Goal: Transaction & Acquisition: Purchase product/service

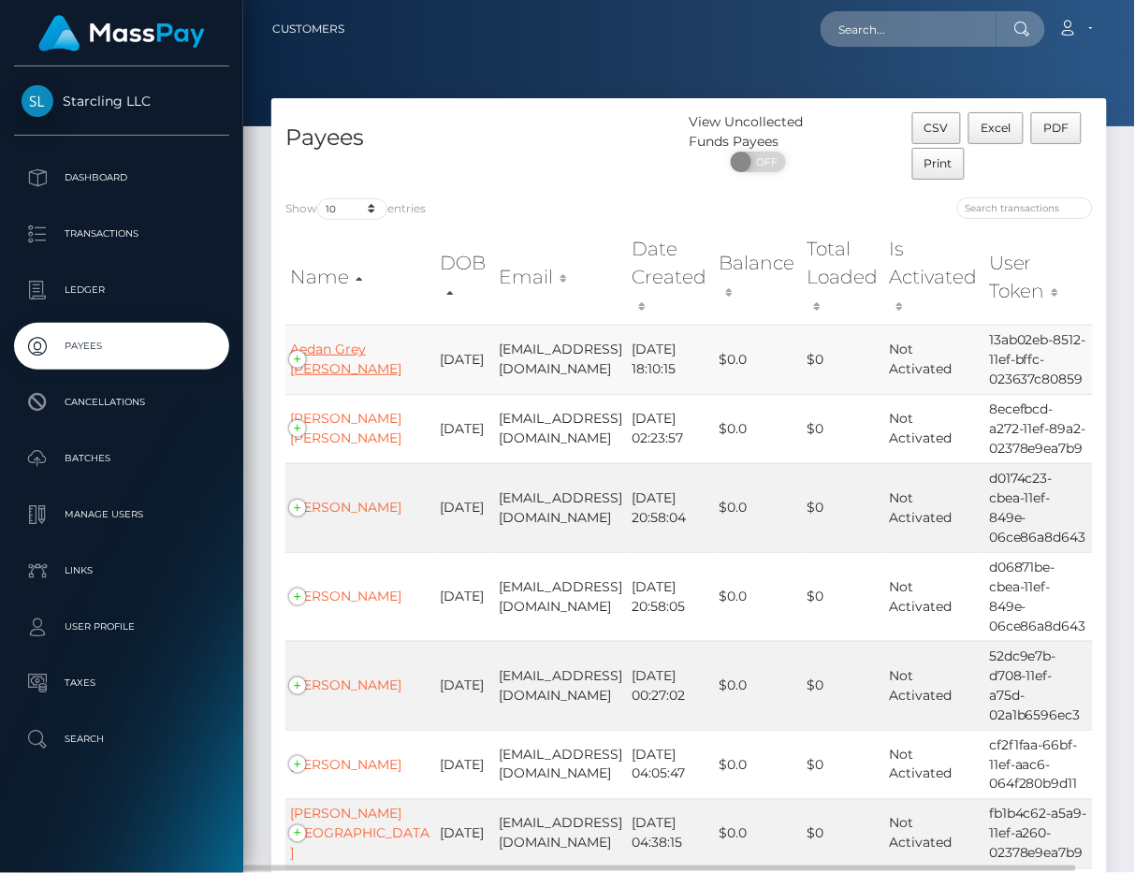
click at [339, 351] on link "Aedan Grey Bieller" at bounding box center [345, 359] width 111 height 36
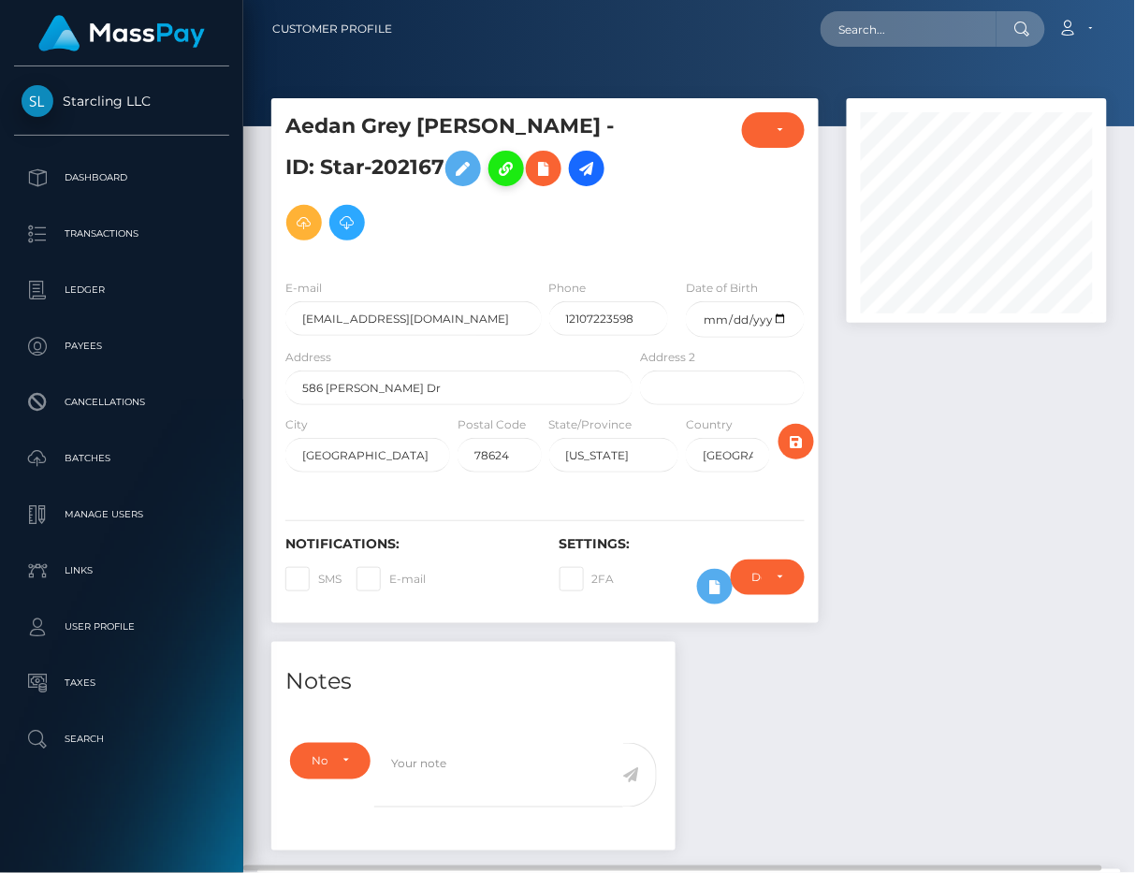
scroll to position [225, 259]
click at [575, 164] on icon at bounding box center [586, 168] width 22 height 23
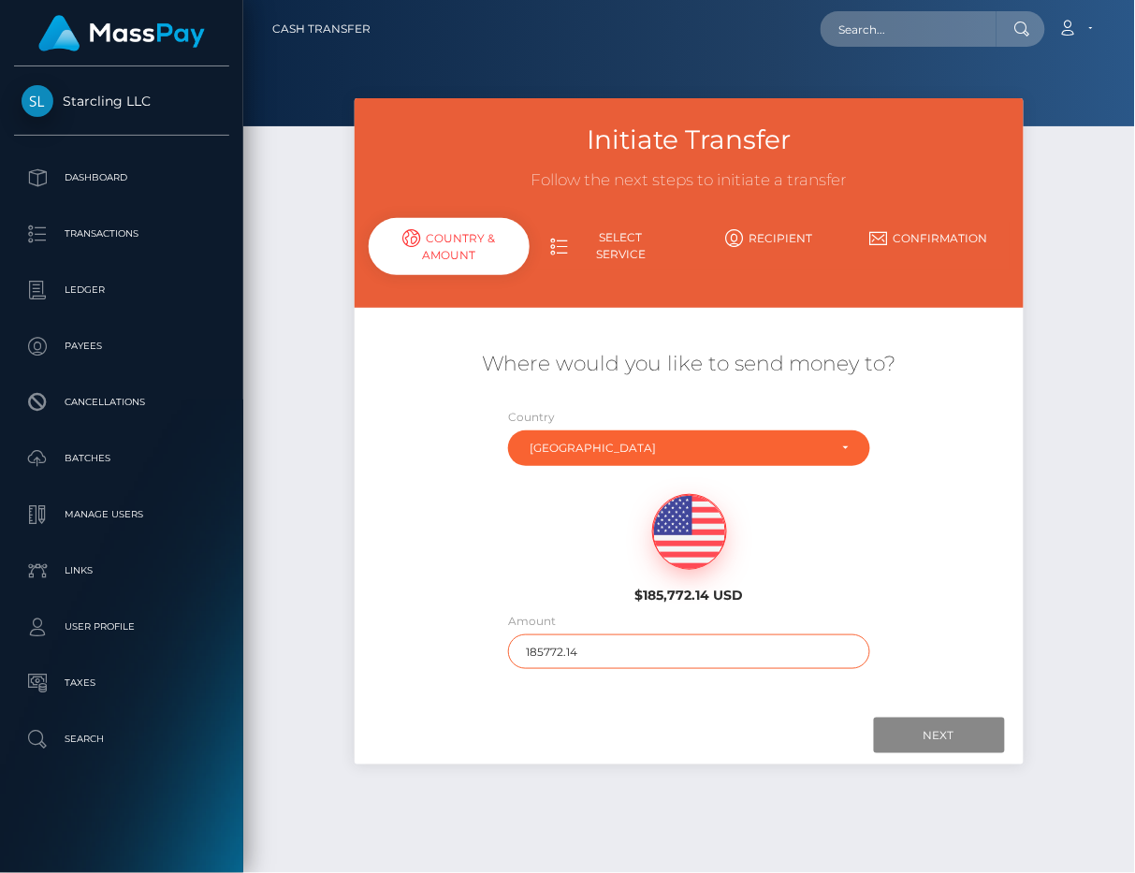
click at [571, 650] on input "185772.14" at bounding box center [689, 651] width 362 height 35
type input "500"
click at [729, 725] on div at bounding box center [688, 736] width 631 height 36
click at [907, 720] on input "Next" at bounding box center [939, 736] width 131 height 36
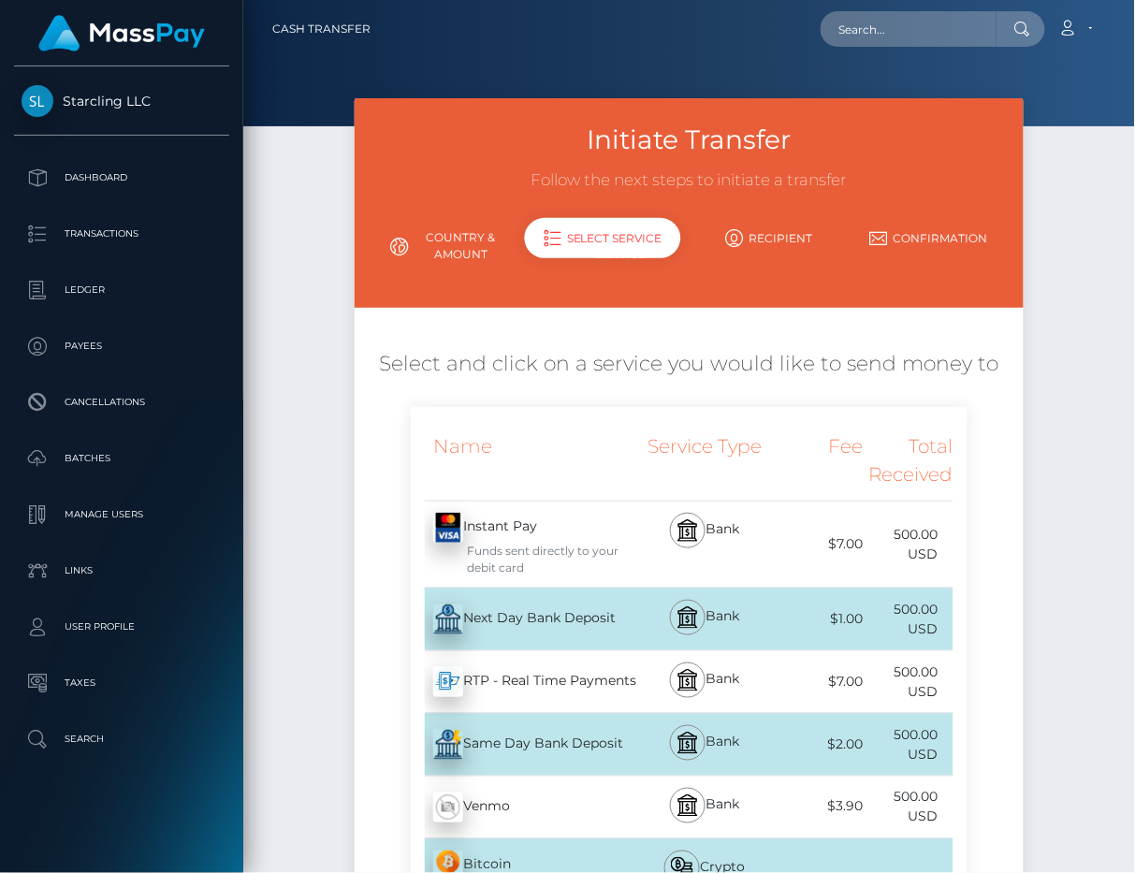
scroll to position [562, 0]
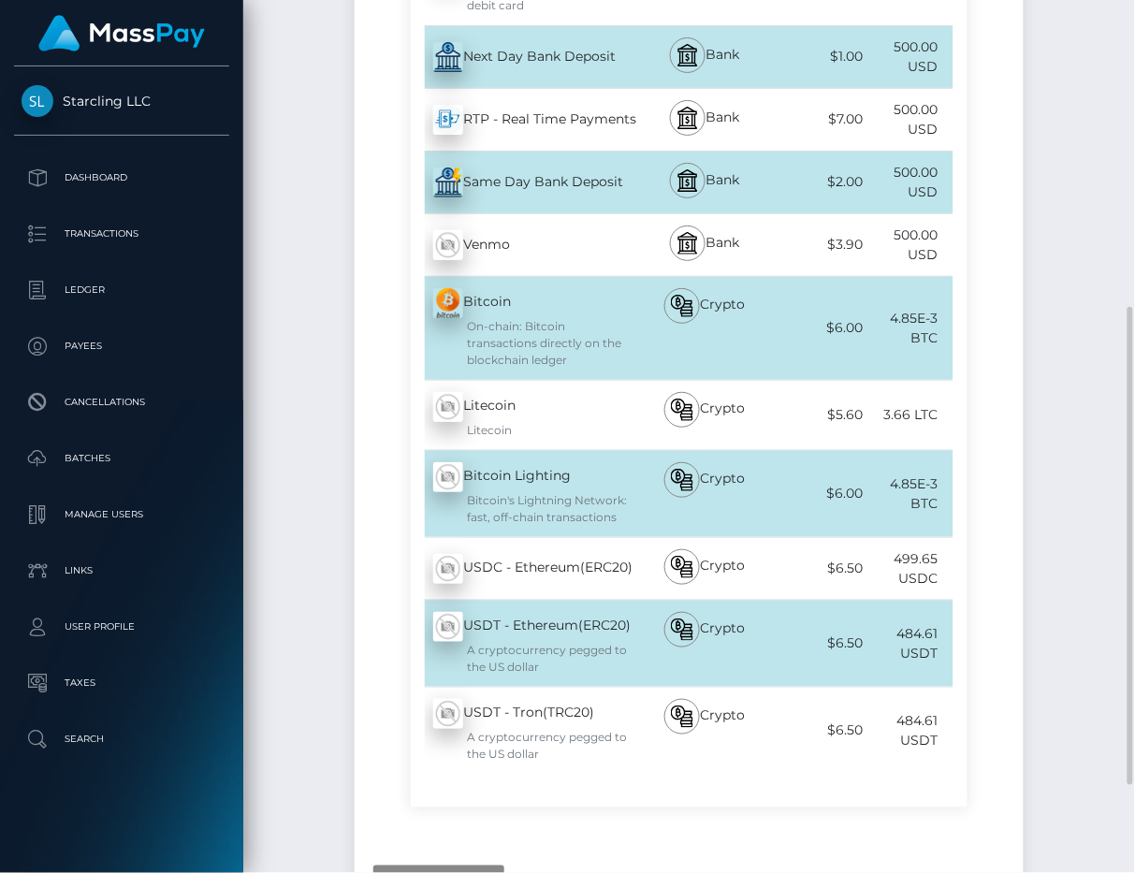
click at [554, 353] on div "On-chain: Bitcoin transactions directly on the blockchain ledger" at bounding box center [535, 343] width 204 height 51
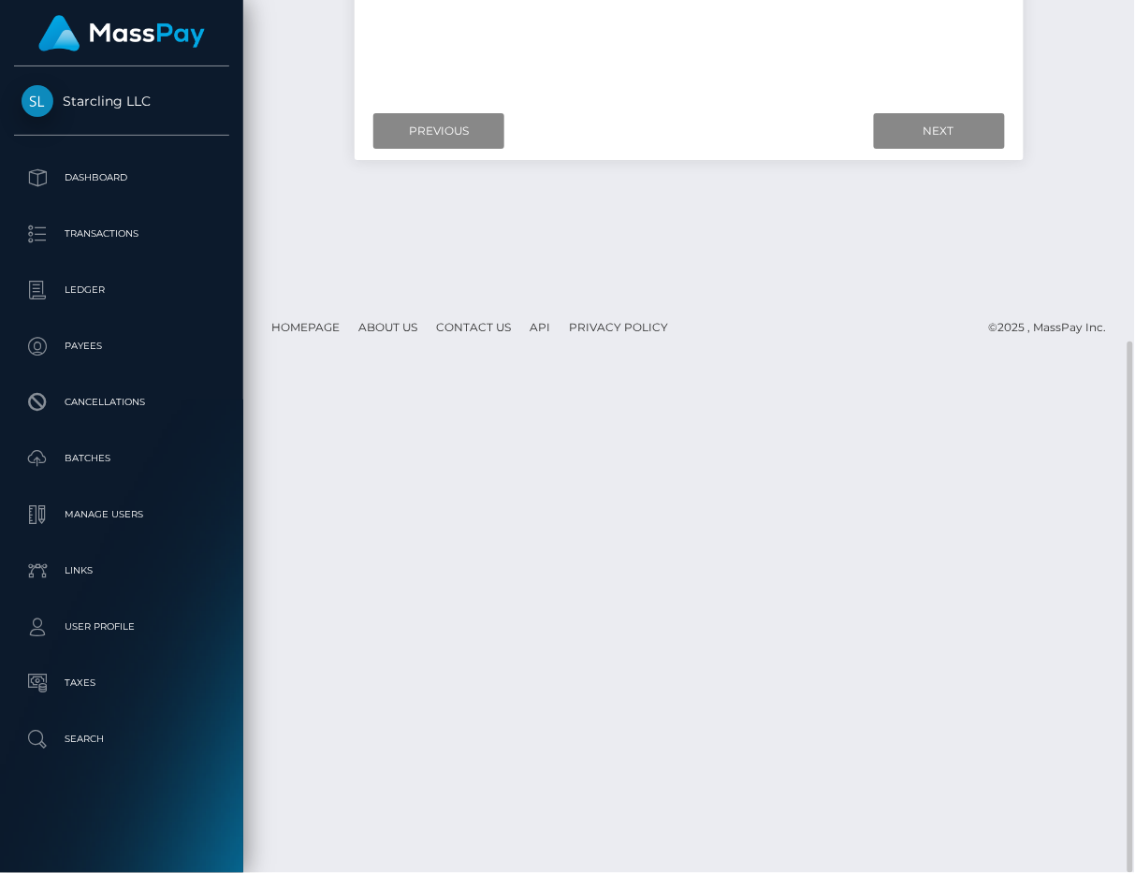
scroll to position [0, 0]
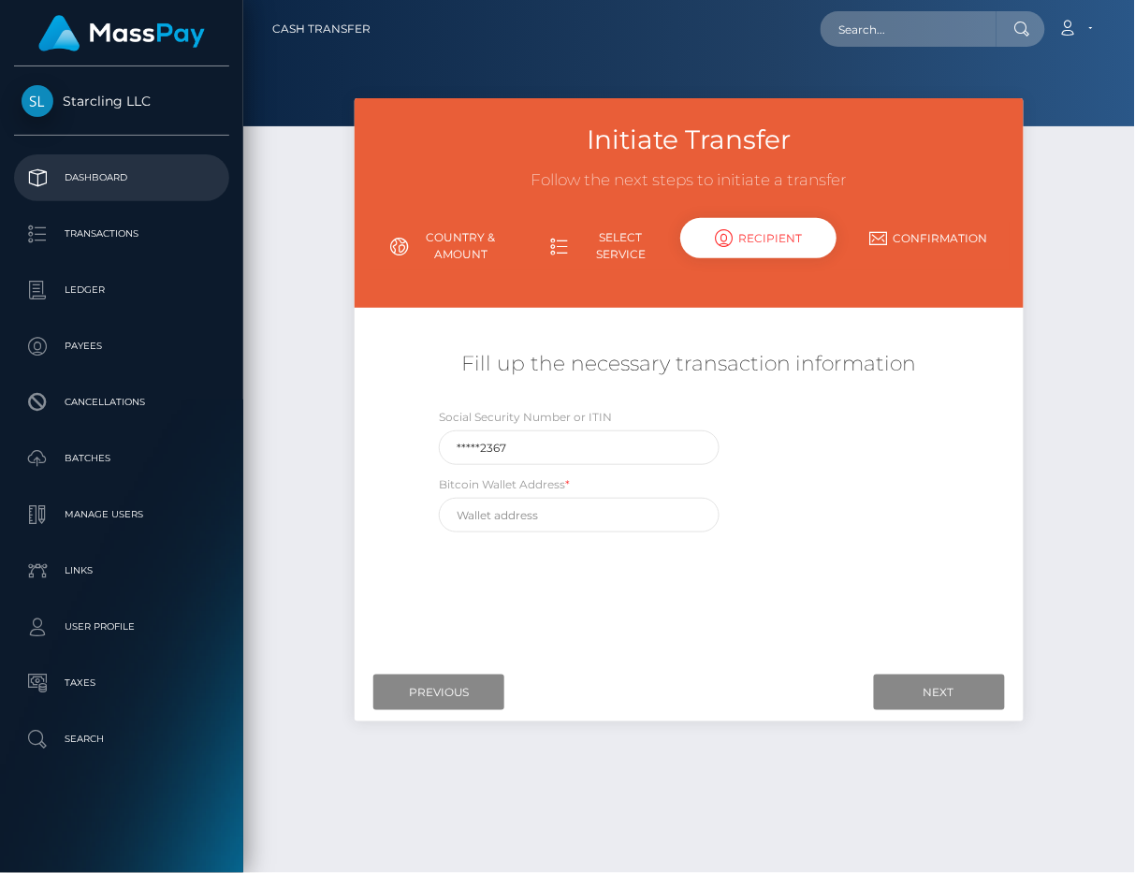
click at [161, 165] on p "Dashboard" at bounding box center [122, 178] width 200 height 28
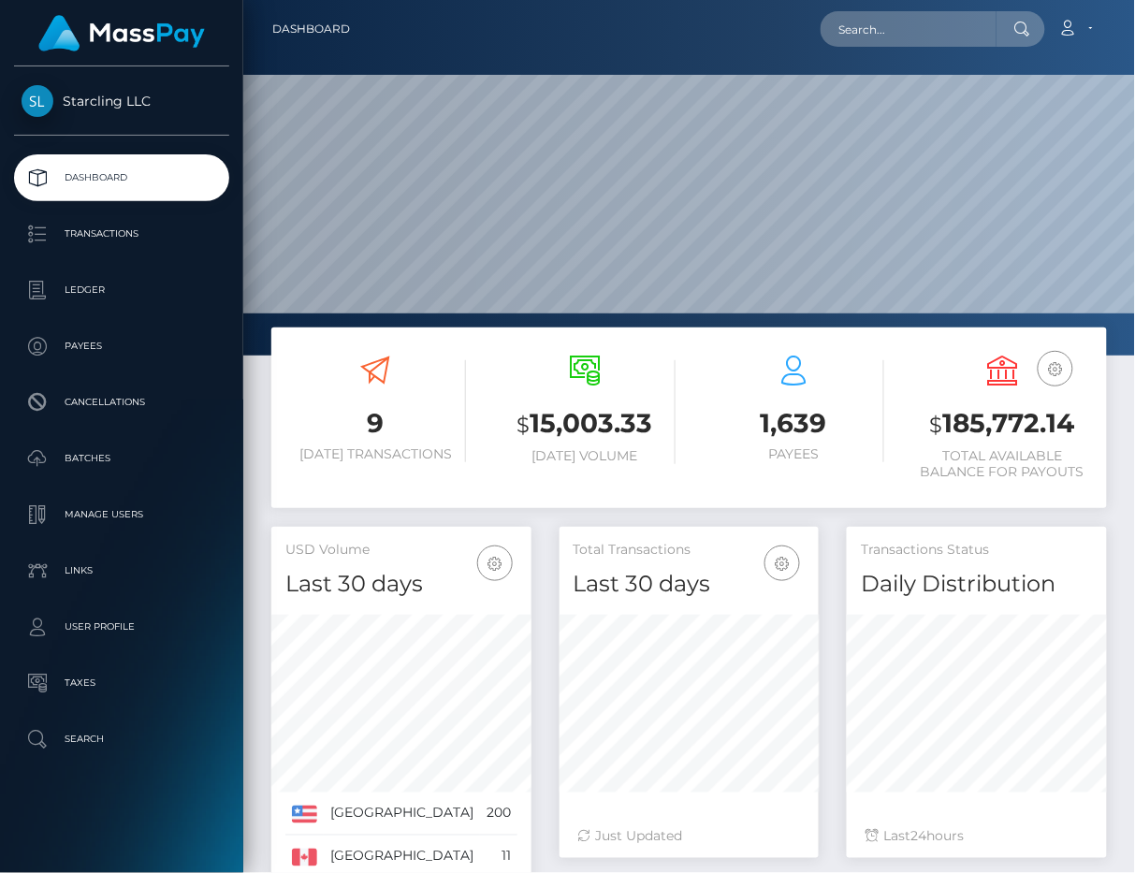
scroll to position [330, 259]
click at [931, 30] on input "text" at bounding box center [909, 29] width 176 height 36
paste input "7524"
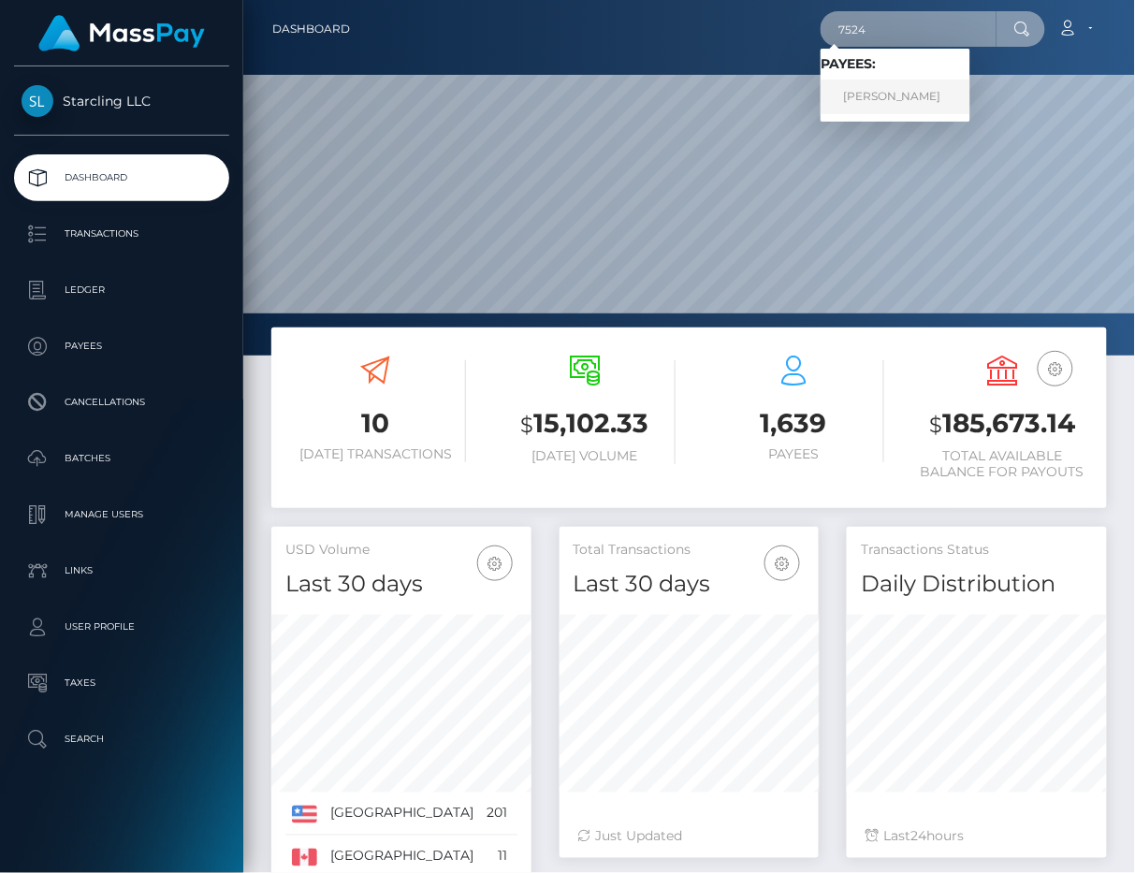
type input "7524"
click at [910, 91] on link "Neema Parvini" at bounding box center [896, 97] width 150 height 35
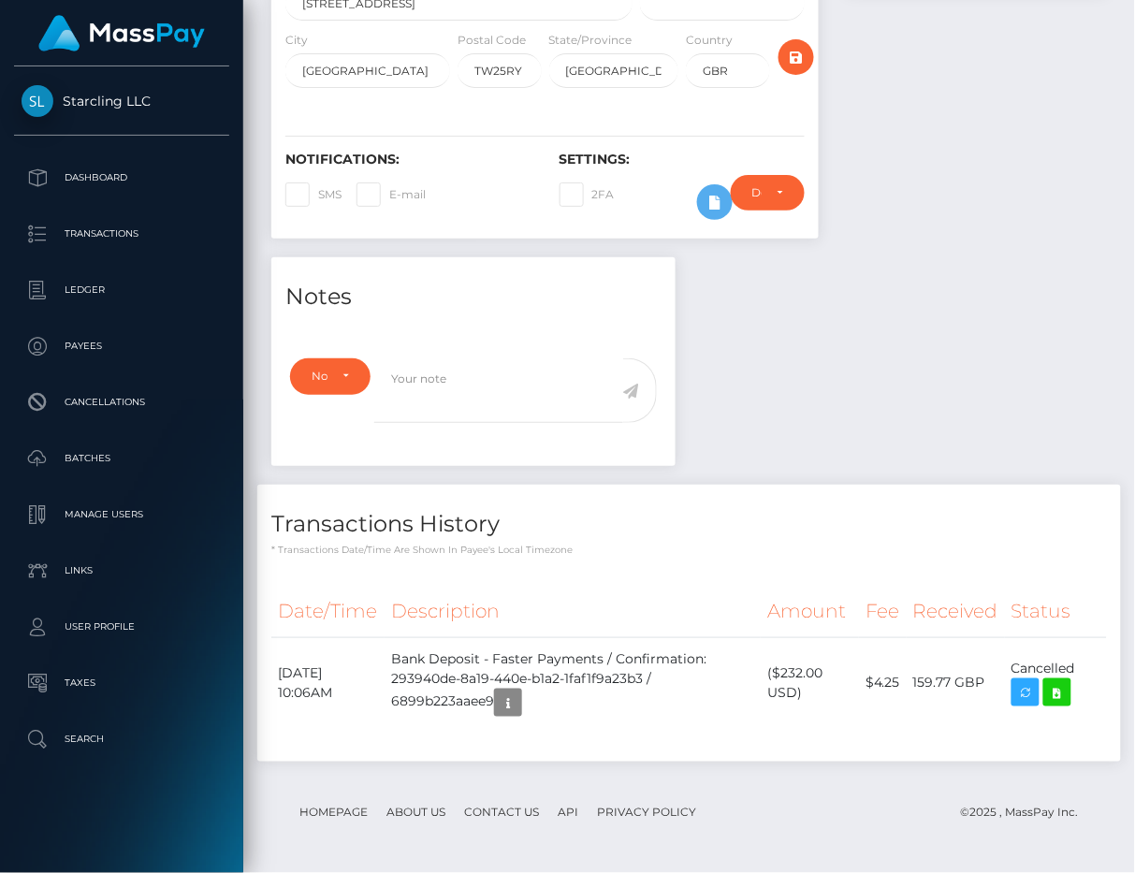
scroll to position [225, 259]
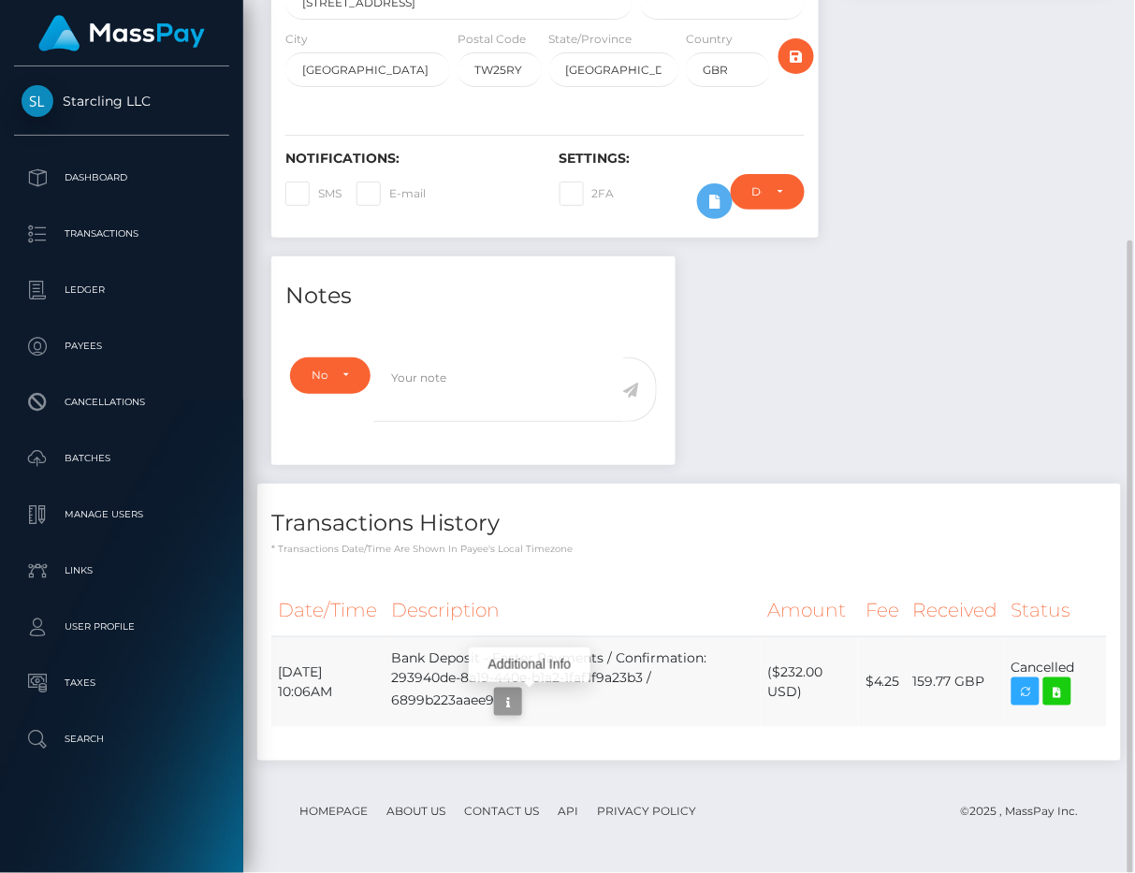
click at [519, 693] on icon "button" at bounding box center [508, 702] width 22 height 23
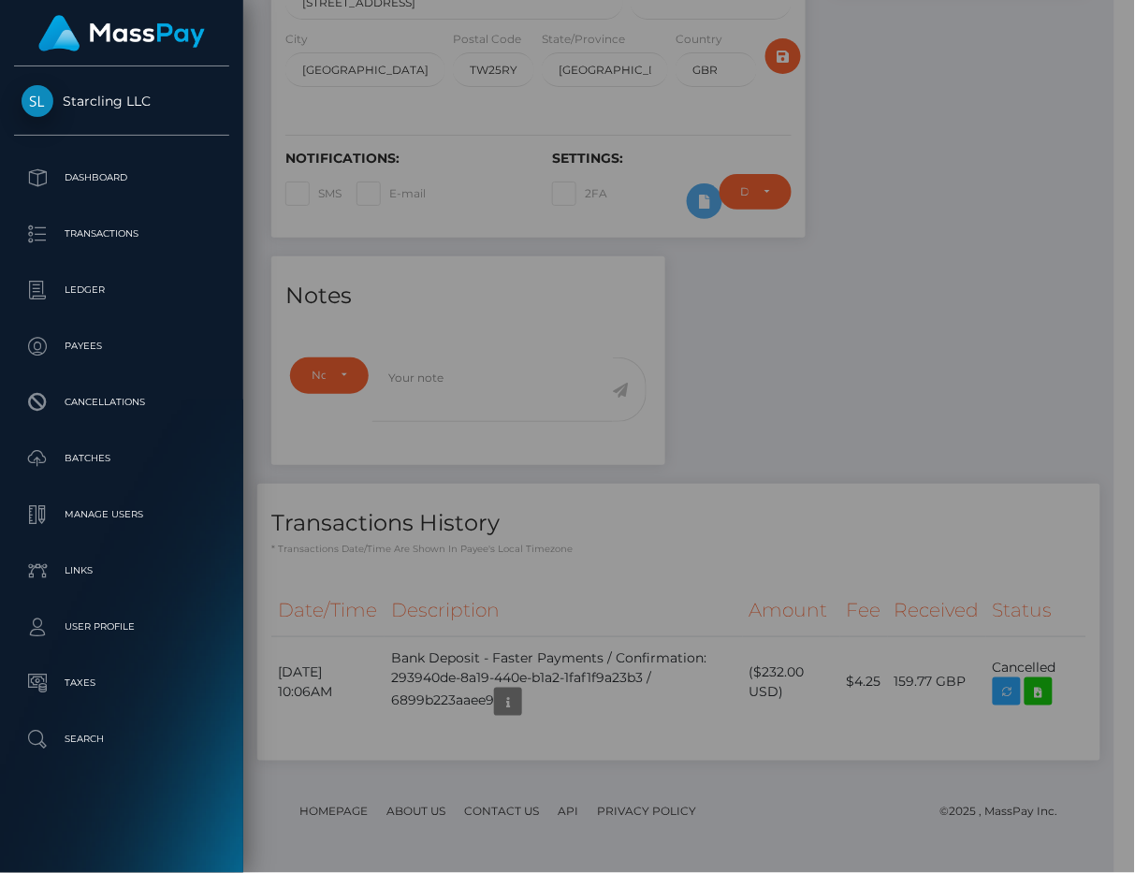
scroll to position [935507, 935478]
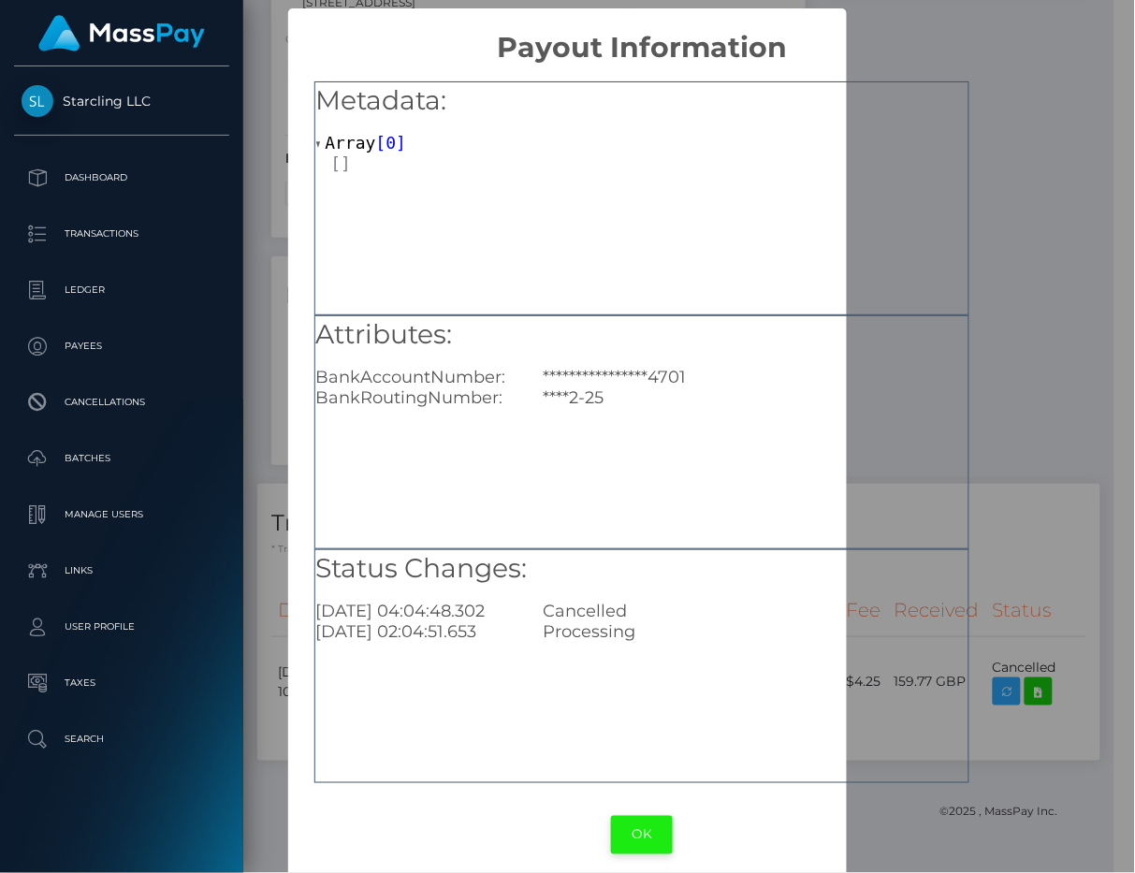
click at [637, 840] on button "OK" at bounding box center [642, 835] width 62 height 38
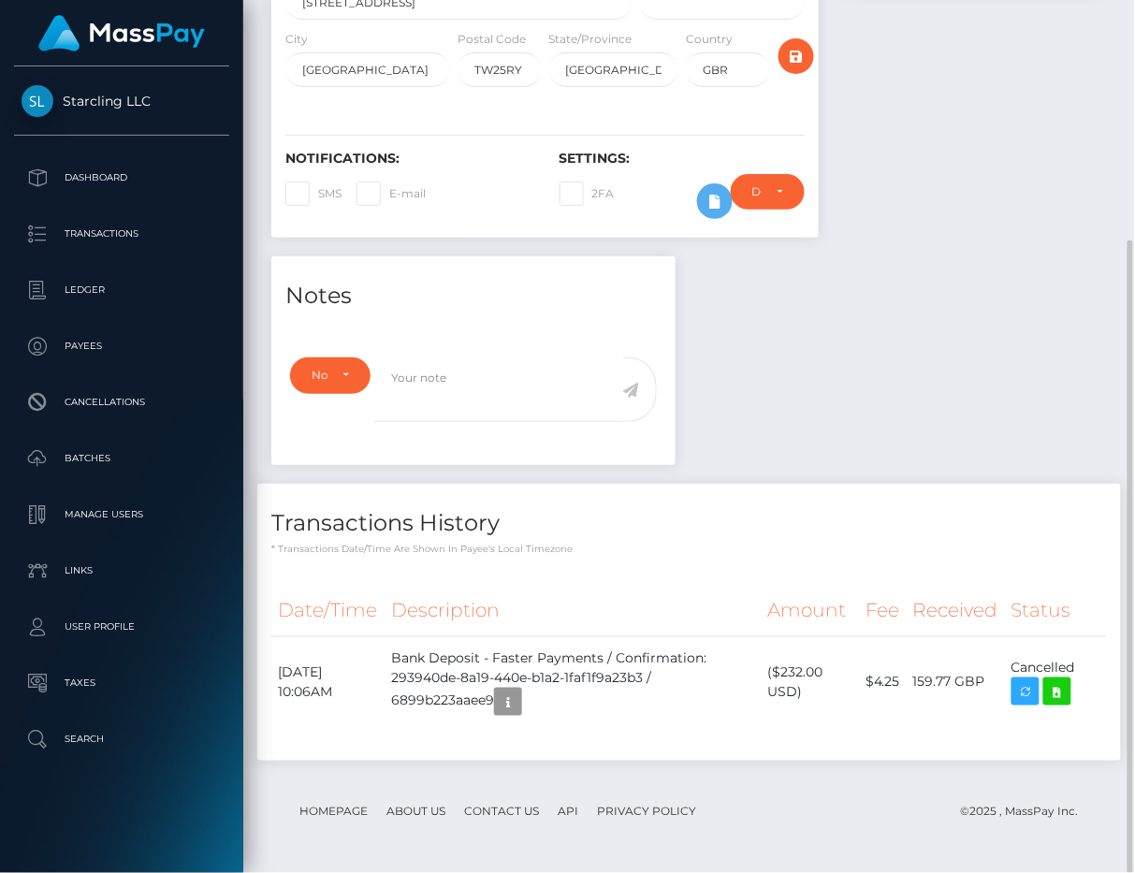
scroll to position [0, 0]
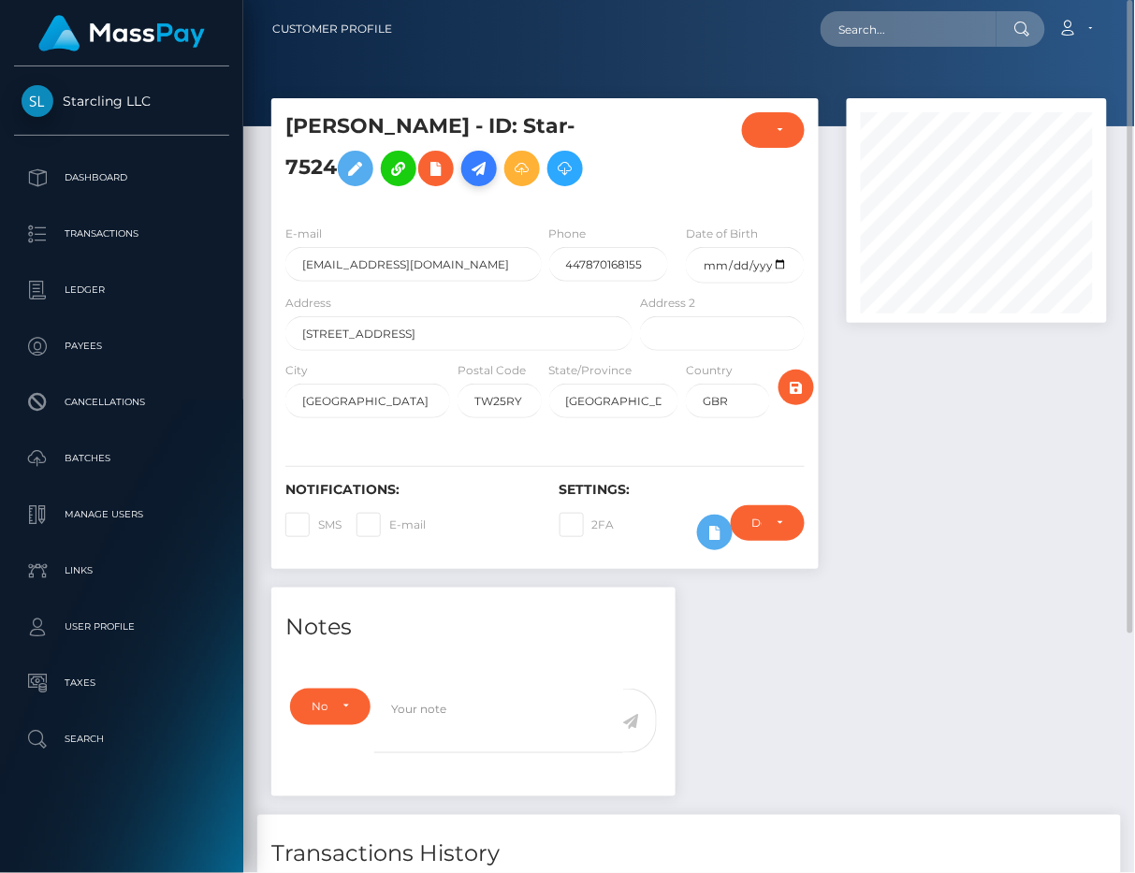
click at [468, 168] on icon at bounding box center [479, 168] width 22 height 23
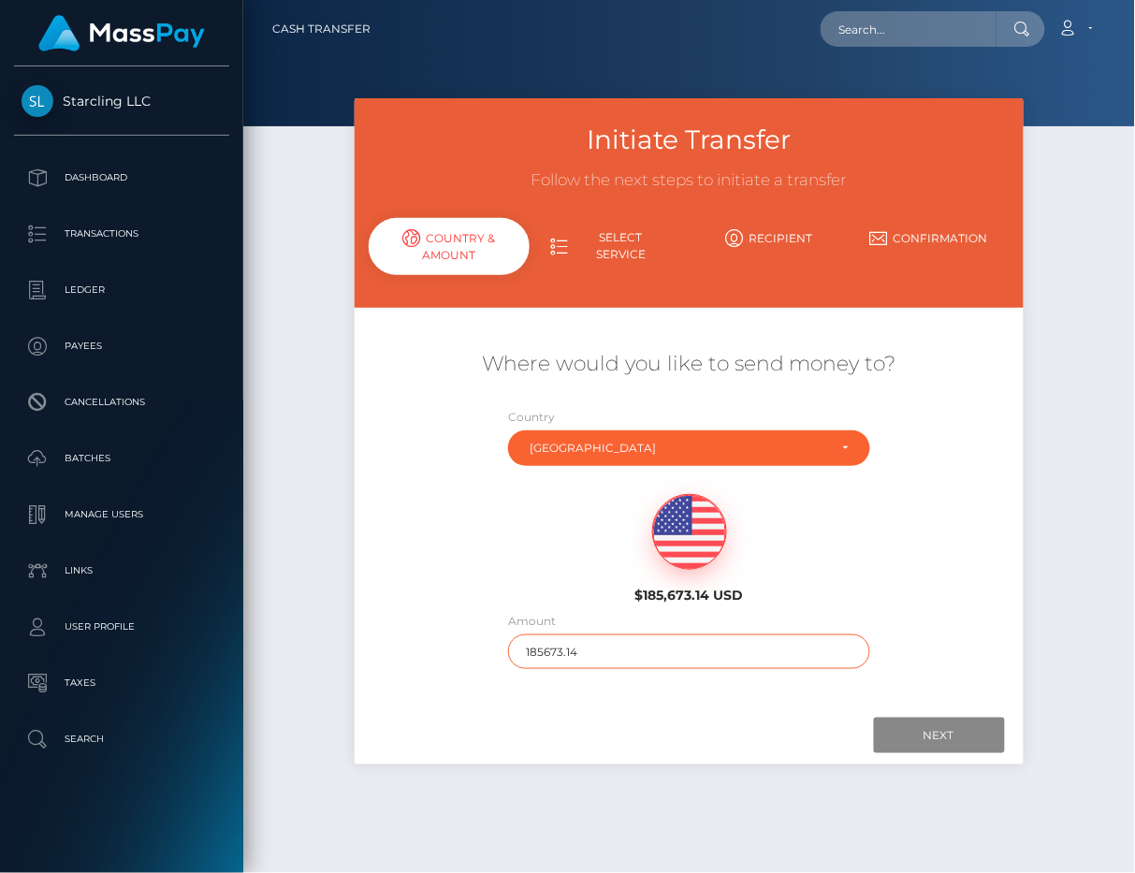
click at [548, 648] on input "185673.14" at bounding box center [689, 651] width 362 height 35
type input "232"
click at [691, 726] on div at bounding box center [688, 736] width 631 height 36
click at [937, 731] on input "Next" at bounding box center [939, 736] width 131 height 36
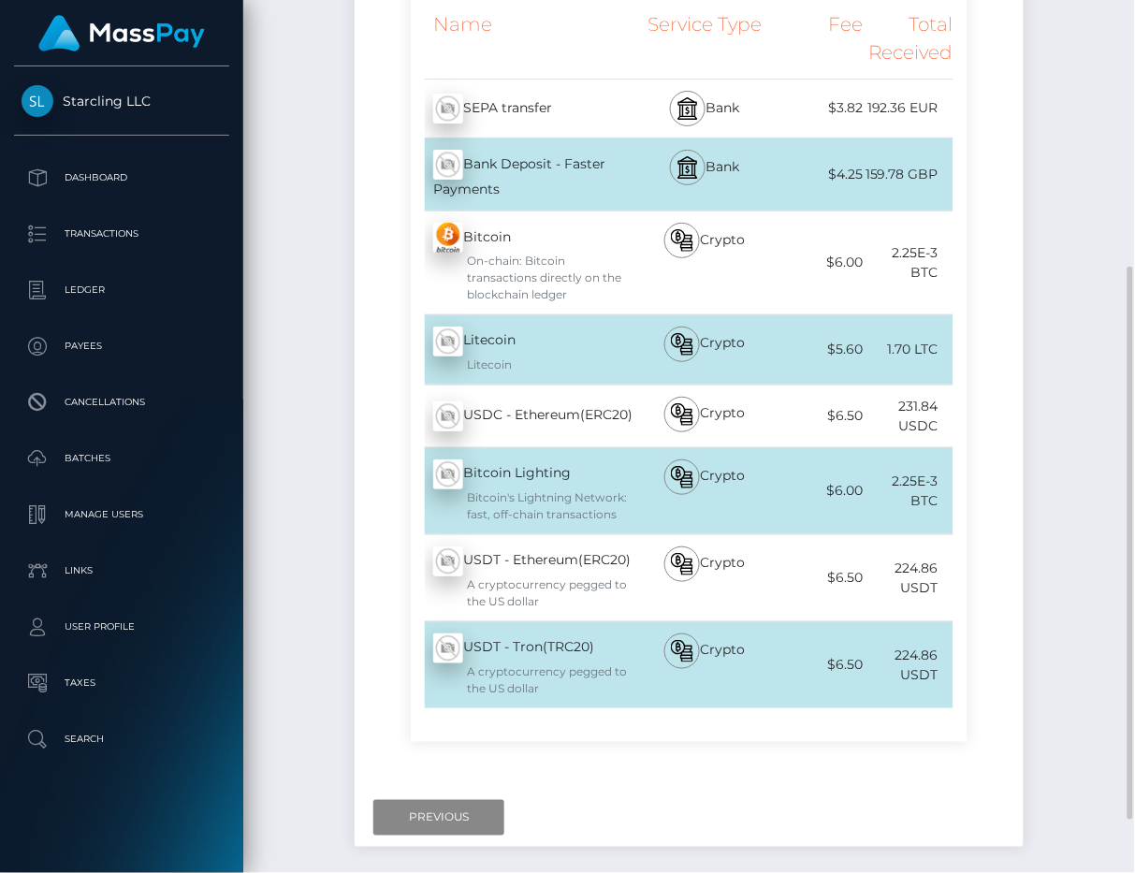
scroll to position [281, 0]
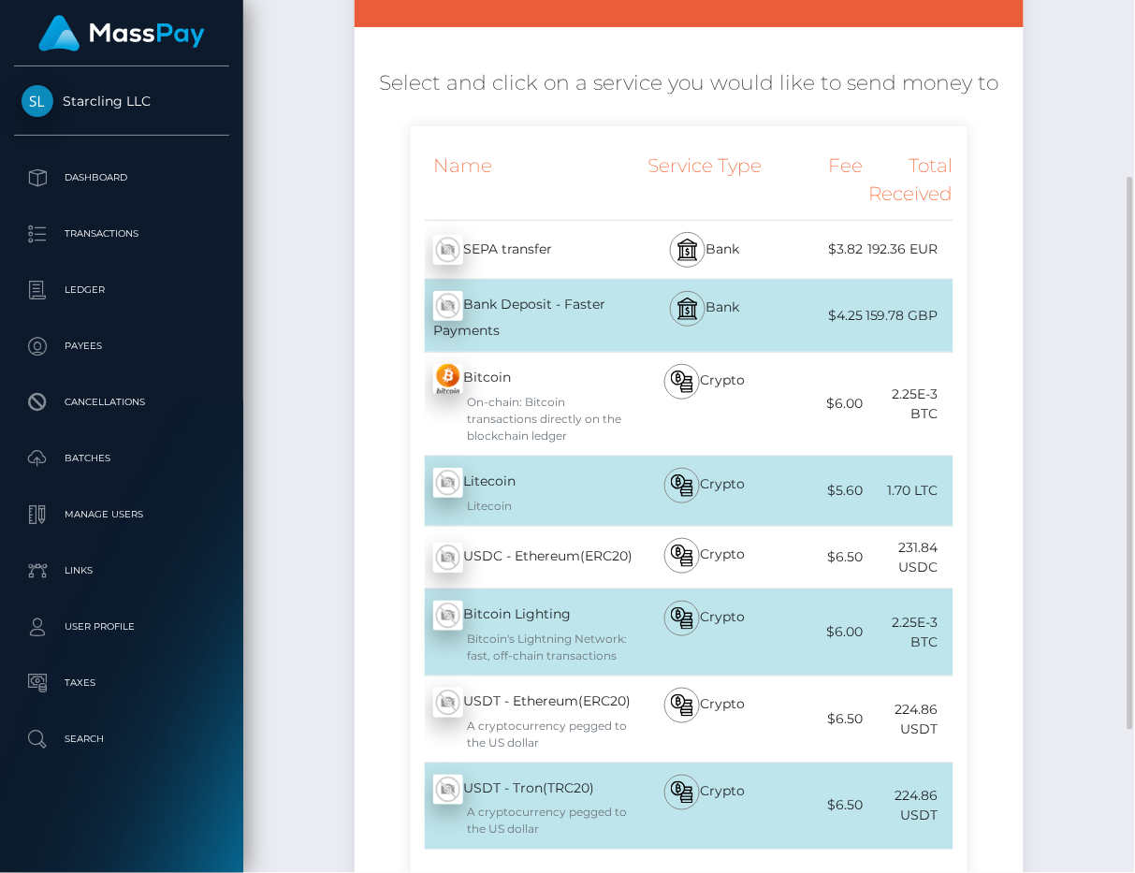
click at [852, 317] on div "$4.25" at bounding box center [818, 316] width 91 height 42
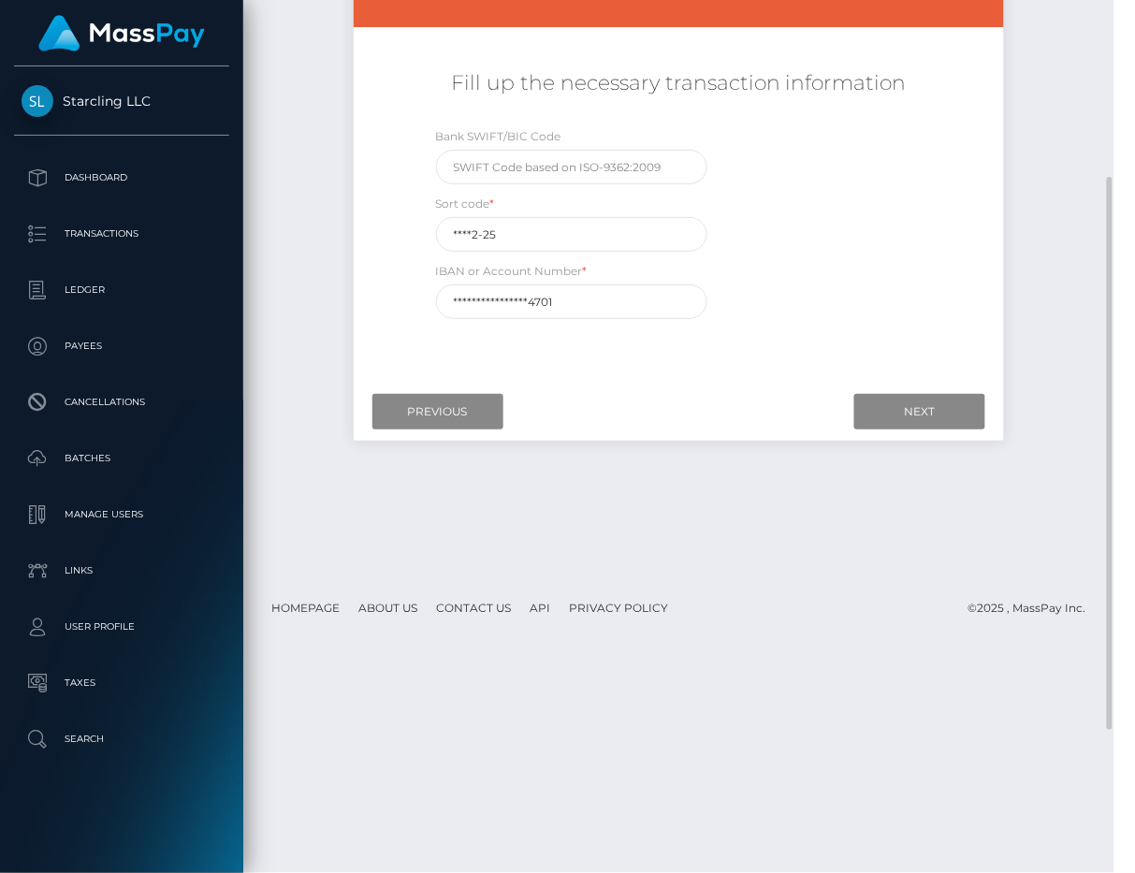
scroll to position [280, 0]
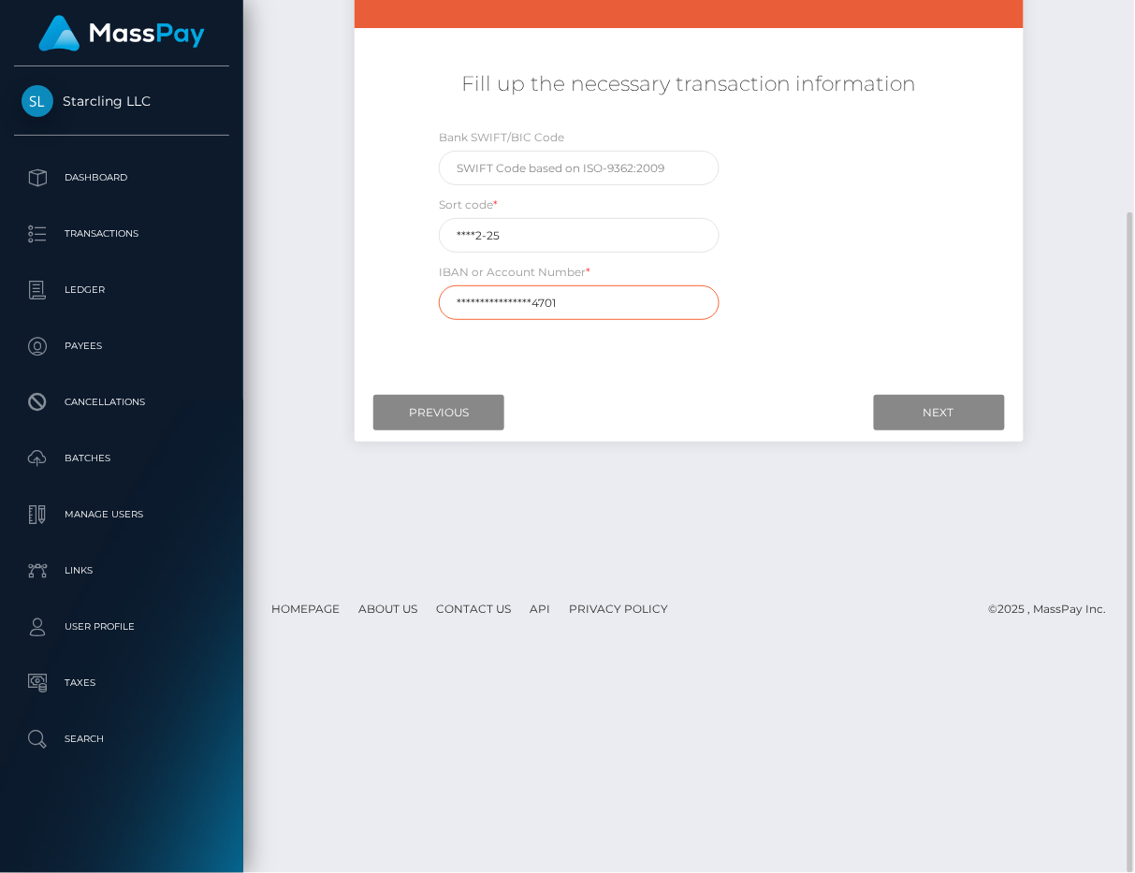
drag, startPoint x: 482, startPoint y: 312, endPoint x: 299, endPoint y: 312, distance: 182.5
click at [299, 312] on div "Initiate Transfer Follow the next steps to initiate a transfer Country & Amount…" at bounding box center [689, 197] width 892 height 758
paste input "GB28BUKB20122560"
type input "GB28BUKB201225604701"
click at [299, 312] on div "Initiate Transfer Follow the next steps to initiate a transfer Country & Amount…" at bounding box center [689, 197] width 892 height 758
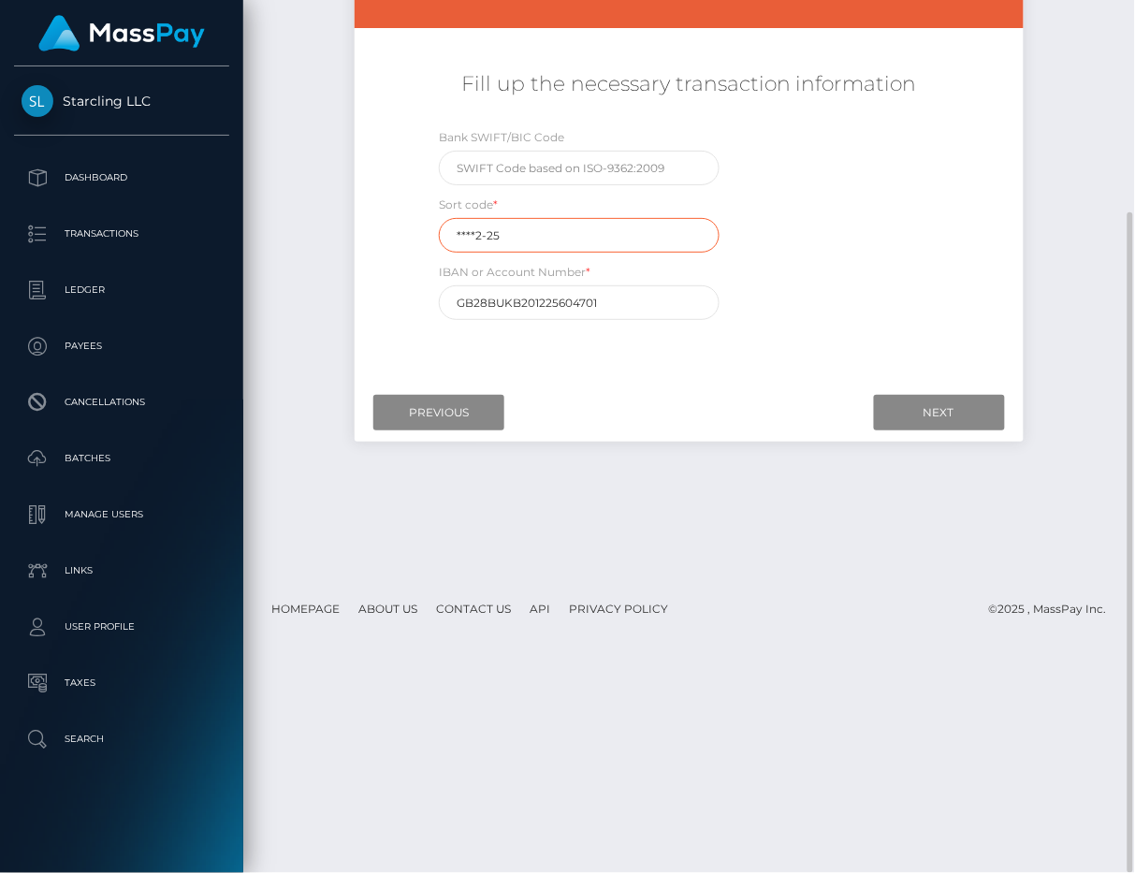
drag, startPoint x: 534, startPoint y: 243, endPoint x: 382, endPoint y: 243, distance: 152.5
click at [382, 243] on div "Fill up the necessary transaction information Bank SWIFT/BIC Code Sort code * *…" at bounding box center [689, 195] width 668 height 269
click at [346, 239] on div "Initiate Transfer Follow the next steps to initiate a transfer Country & Amount…" at bounding box center [689, 139] width 696 height 642
click at [507, 239] on input "text" at bounding box center [579, 235] width 281 height 35
paste input "20-12-25"
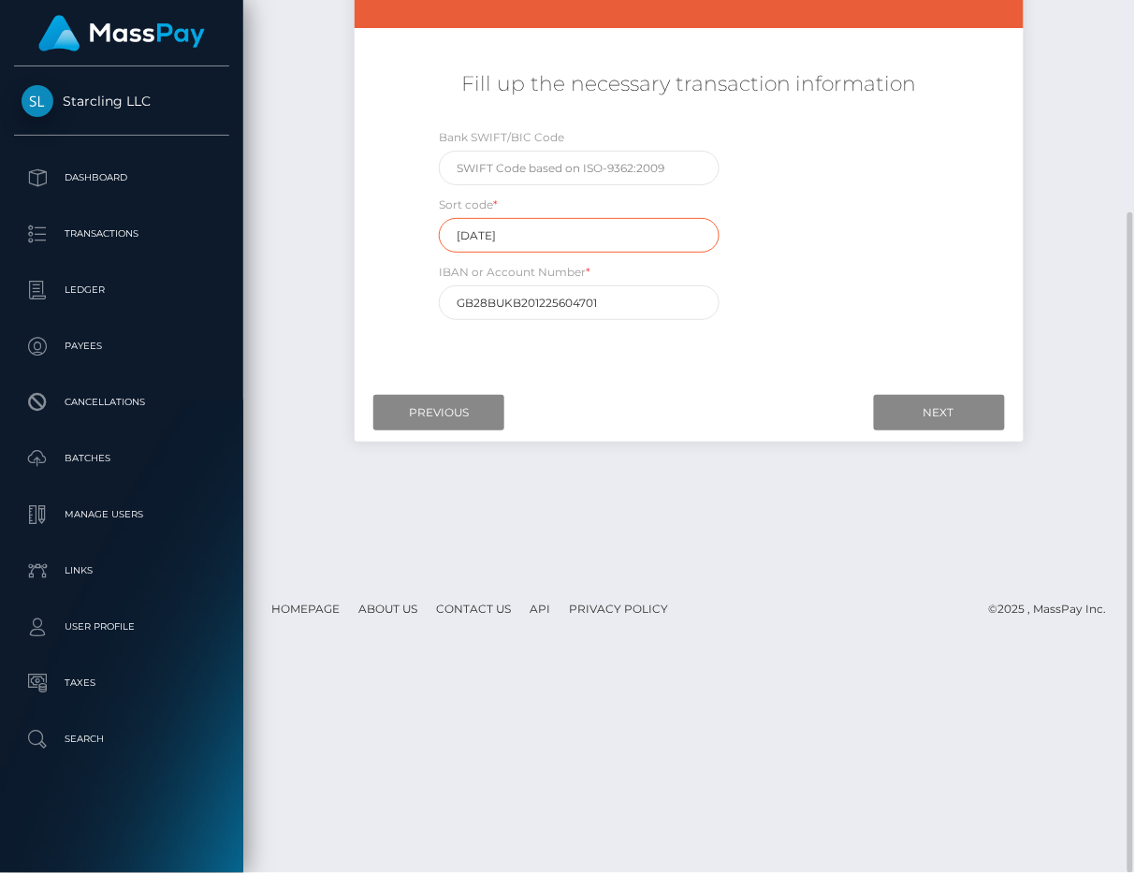
click at [489, 230] on input "20-12-25" at bounding box center [579, 235] width 281 height 35
click at [475, 236] on input "20-1225" at bounding box center [579, 235] width 281 height 35
type input "201225"
click at [842, 236] on div "Bank SWIFT/BIC Code Sort code * 201225 IBAN or Account Number * GB28BUKB2012256…" at bounding box center [689, 228] width 557 height 202
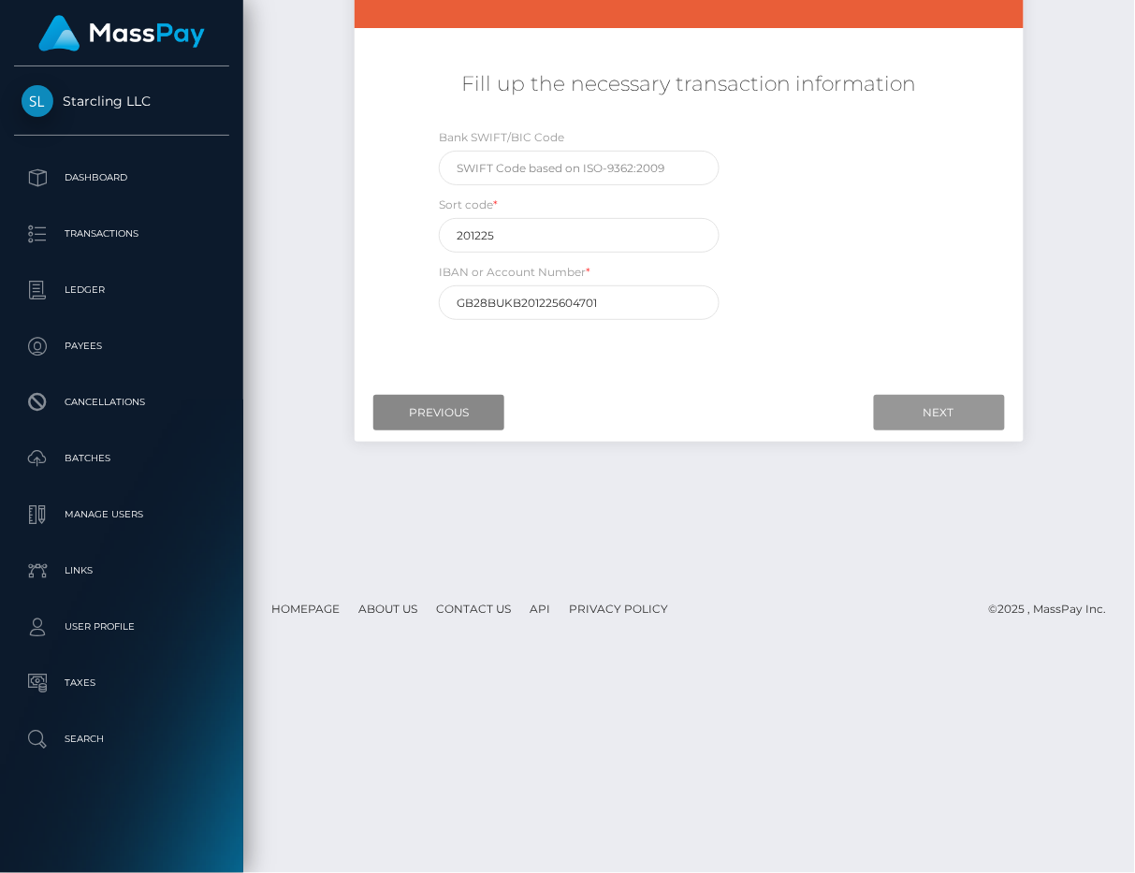
drag, startPoint x: 923, startPoint y: 411, endPoint x: 12, endPoint y: 487, distance: 913.6
click at [923, 411] on input "Next" at bounding box center [939, 413] width 131 height 36
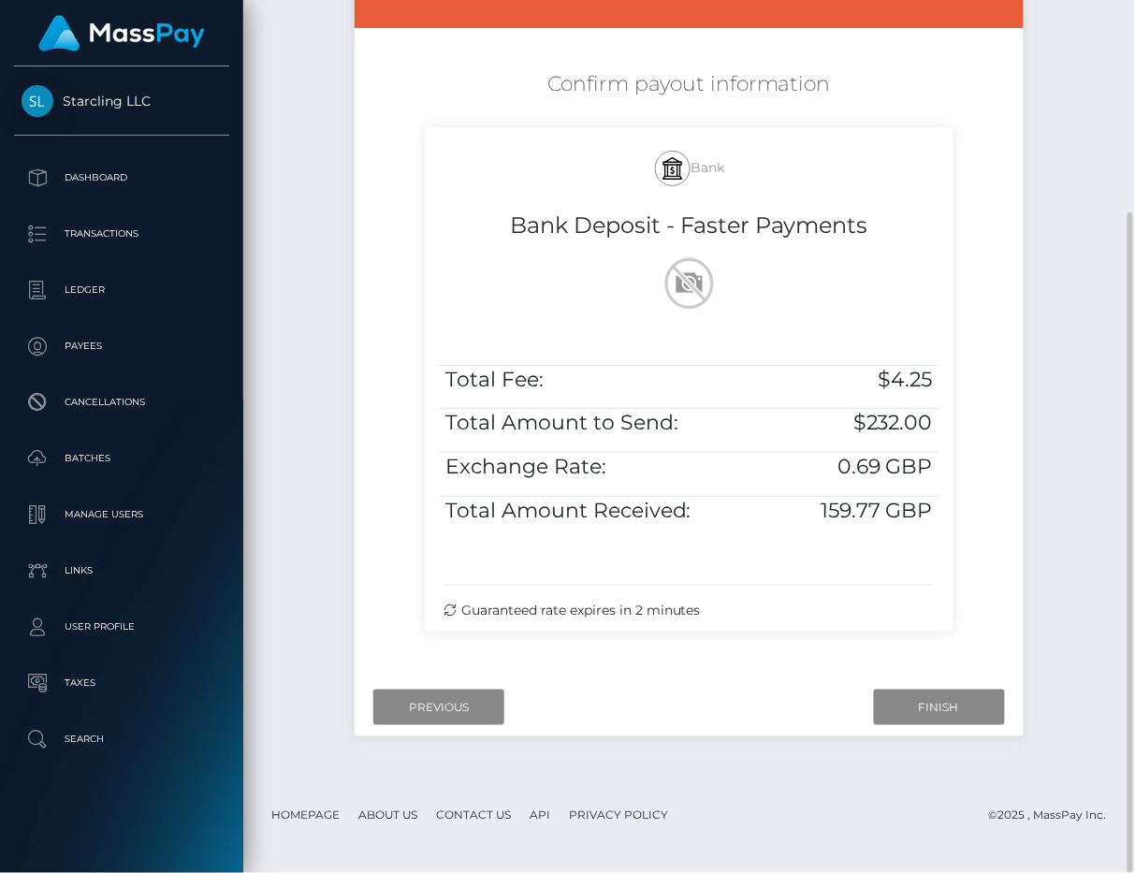
drag, startPoint x: 510, startPoint y: 224, endPoint x: 967, endPoint y: 532, distance: 551.2
click at [967, 532] on div "Bank Bank Deposit - Faster Payments Total Fee: $4.25 Total Amount to Send: $232…" at bounding box center [689, 388] width 557 height 523
click at [943, 518] on div "Total Fee: $4.25 Total Amount to Send: $232.00 Exchange Rate: 0.69 GBP Total Am…" at bounding box center [689, 455] width 529 height 208
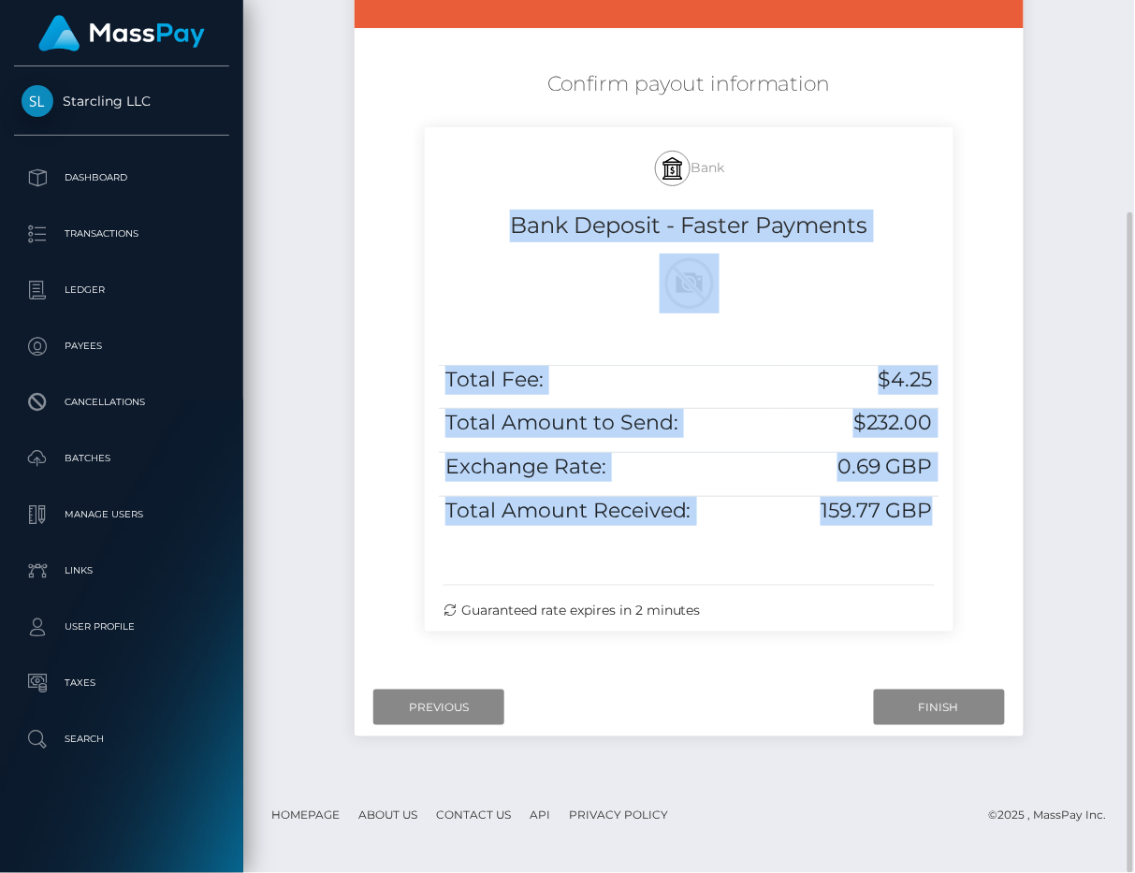
drag, startPoint x: 937, startPoint y: 508, endPoint x: 445, endPoint y: 221, distance: 569.1
click at [445, 221] on div "Bank Bank Deposit - Faster Payments Total Fee: $4.25 Total Amount to Send: $232…" at bounding box center [689, 379] width 529 height 504
copy div "Bank Deposit - Faster Payments Total Fee: $4.25 Total Amount to Send: $232.00 E…"
click at [750, 446] on td "Total Amount to Send:" at bounding box center [608, 431] width 338 height 44
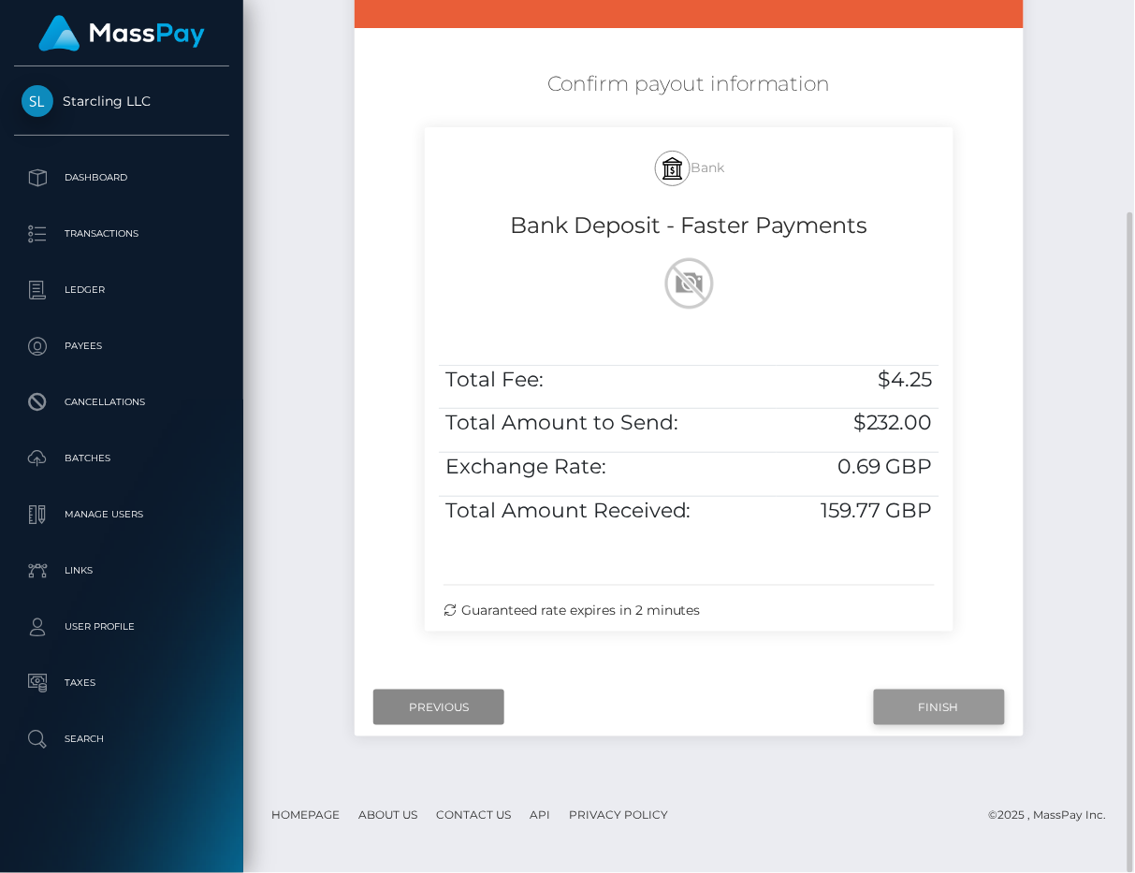
click at [897, 699] on input "Finish" at bounding box center [939, 708] width 131 height 36
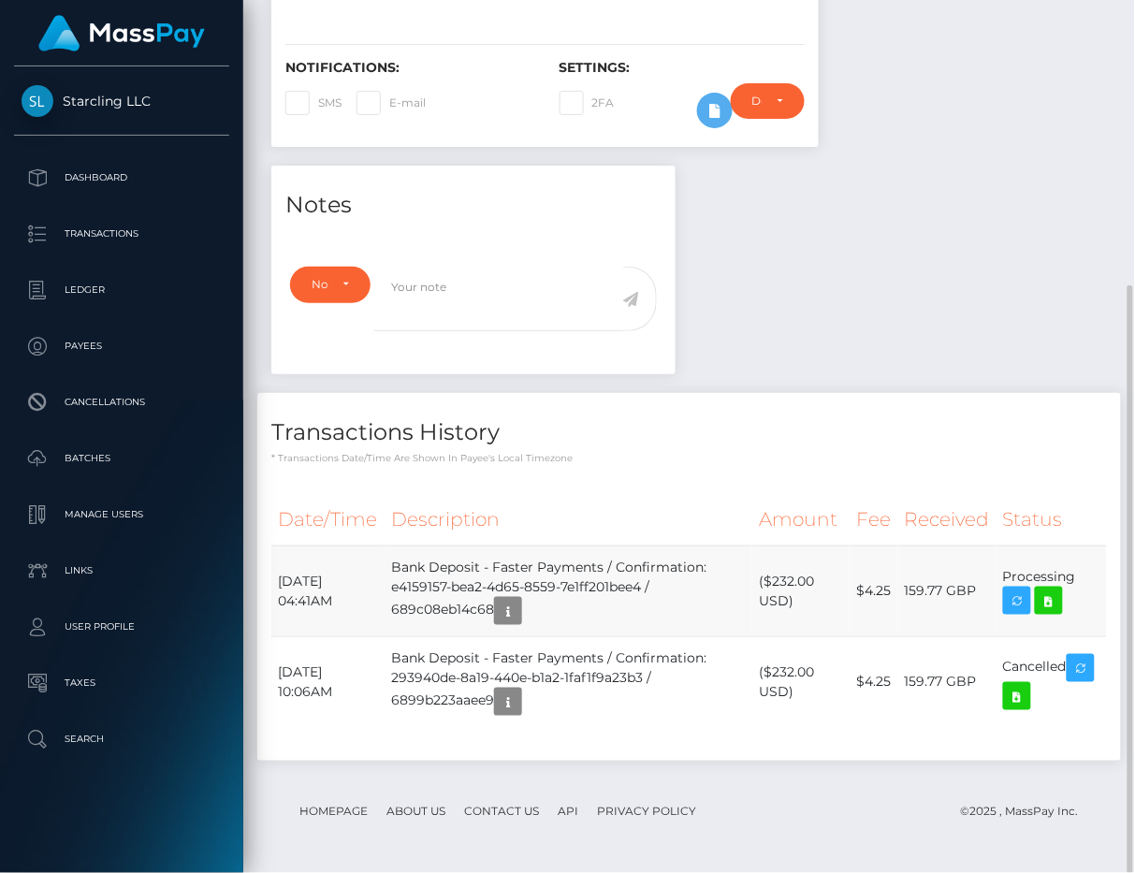
scroll to position [935507, 935470]
click at [519, 606] on icon "button" at bounding box center [508, 611] width 22 height 23
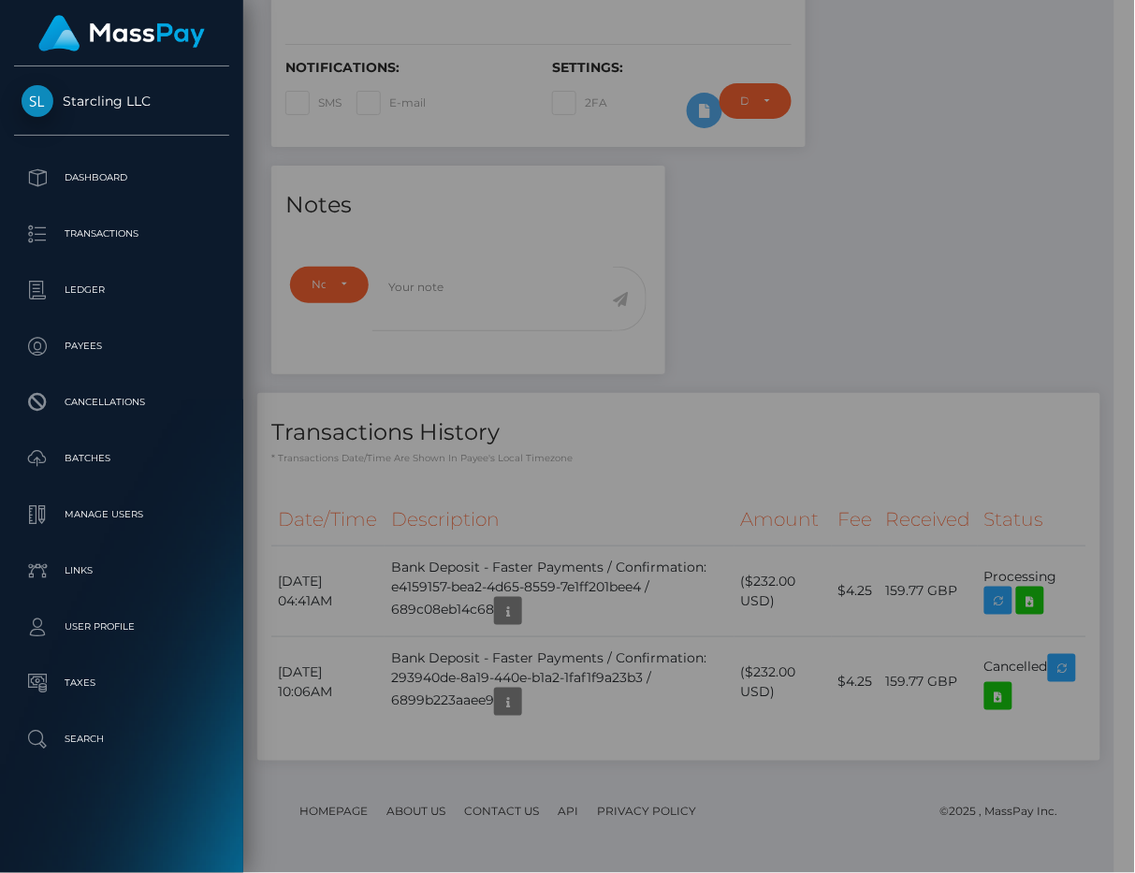
scroll to position [935507, 935478]
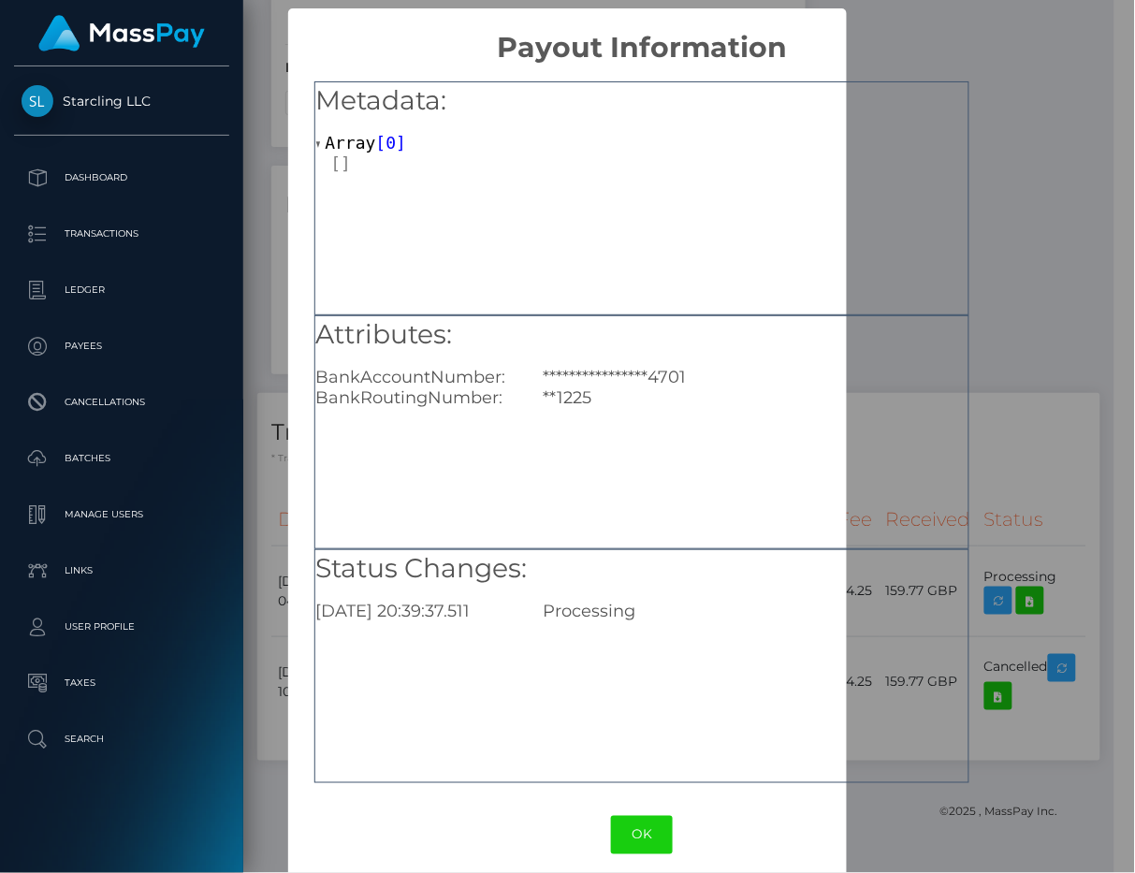
click at [1074, 80] on div "**********" at bounding box center [567, 436] width 1135 height 873
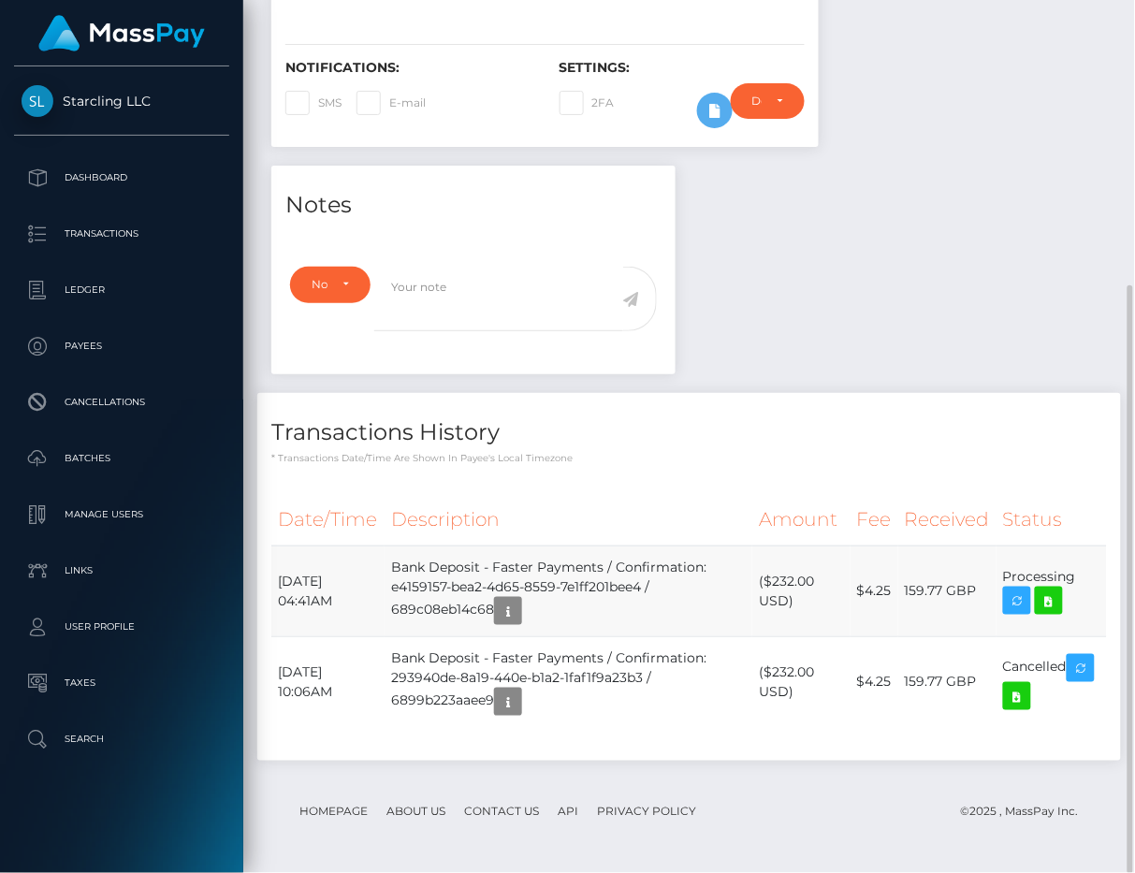
scroll to position [225, 259]
click at [1099, 286] on div "Notes Note Type Compliance Clear Compliance General Note Type" at bounding box center [689, 473] width 864 height 614
click at [519, 709] on icon "button" at bounding box center [508, 702] width 22 height 23
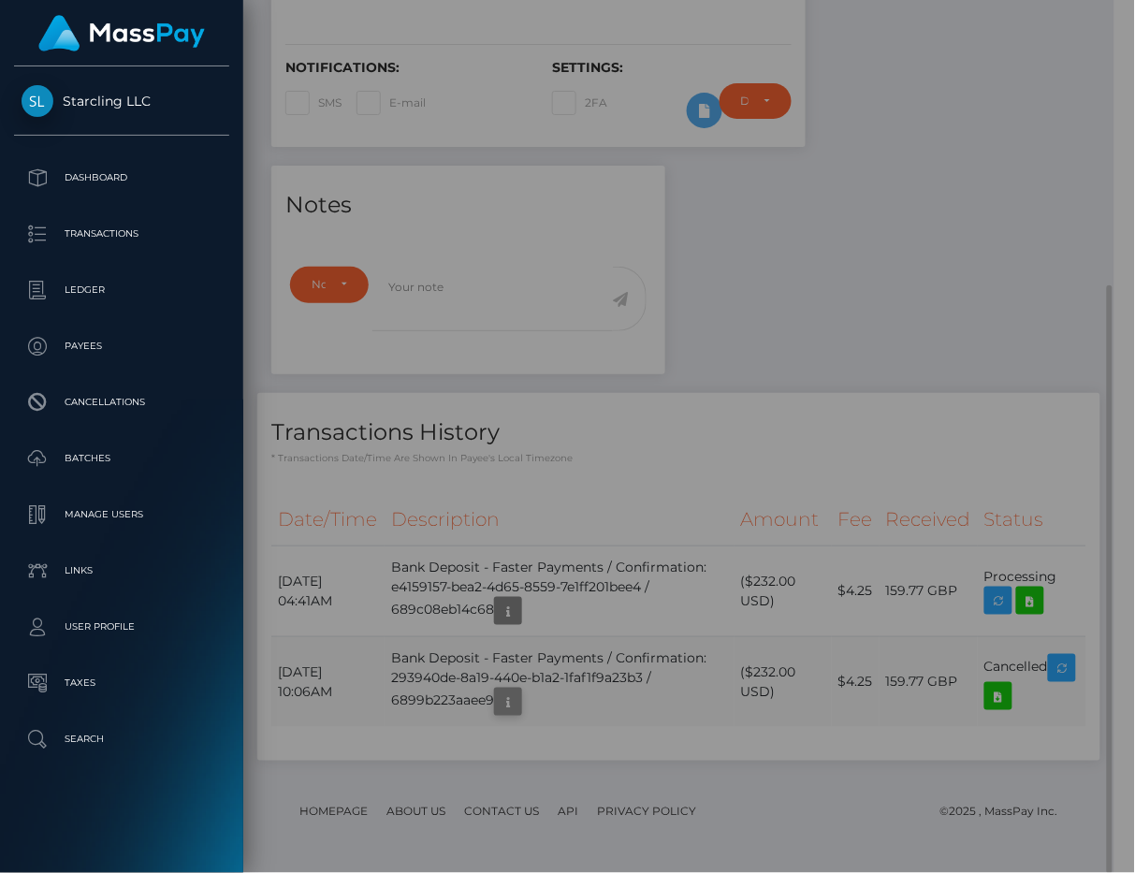
scroll to position [935507, 935478]
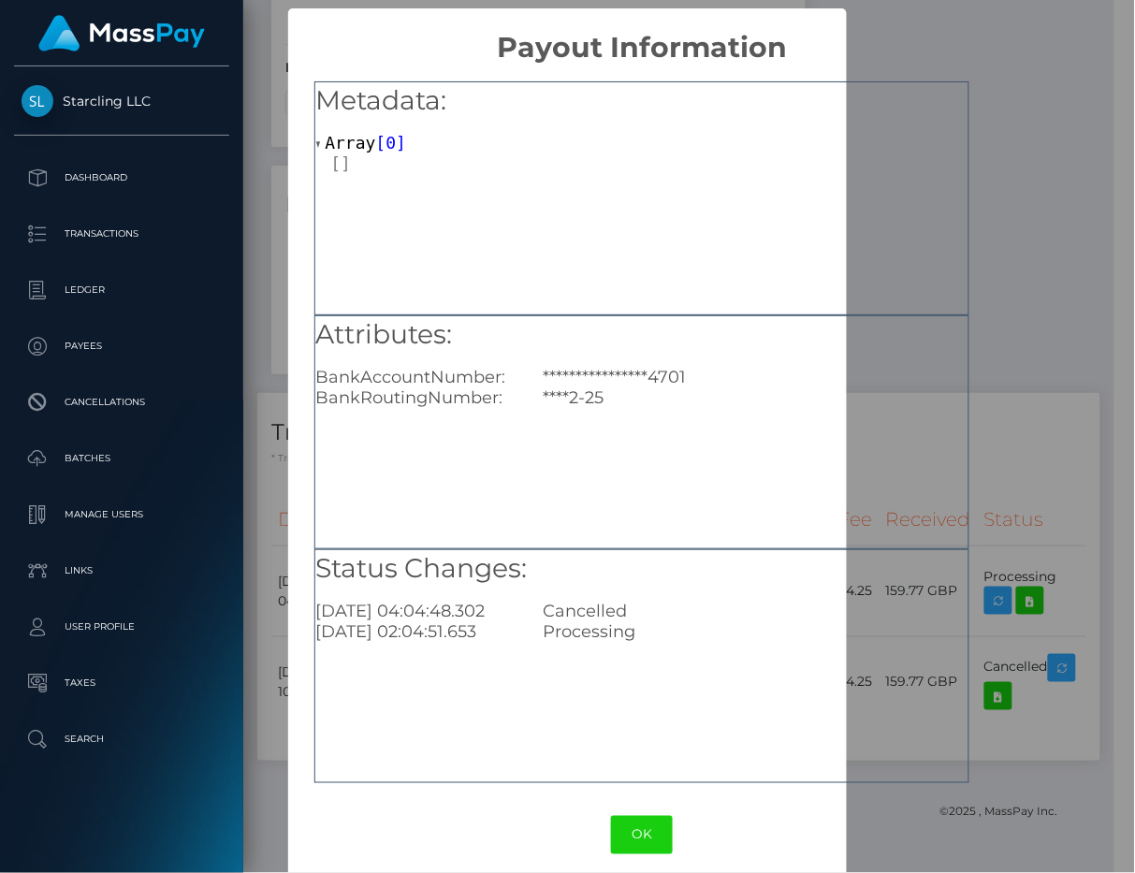
click at [1080, 285] on div "**********" at bounding box center [567, 436] width 1135 height 873
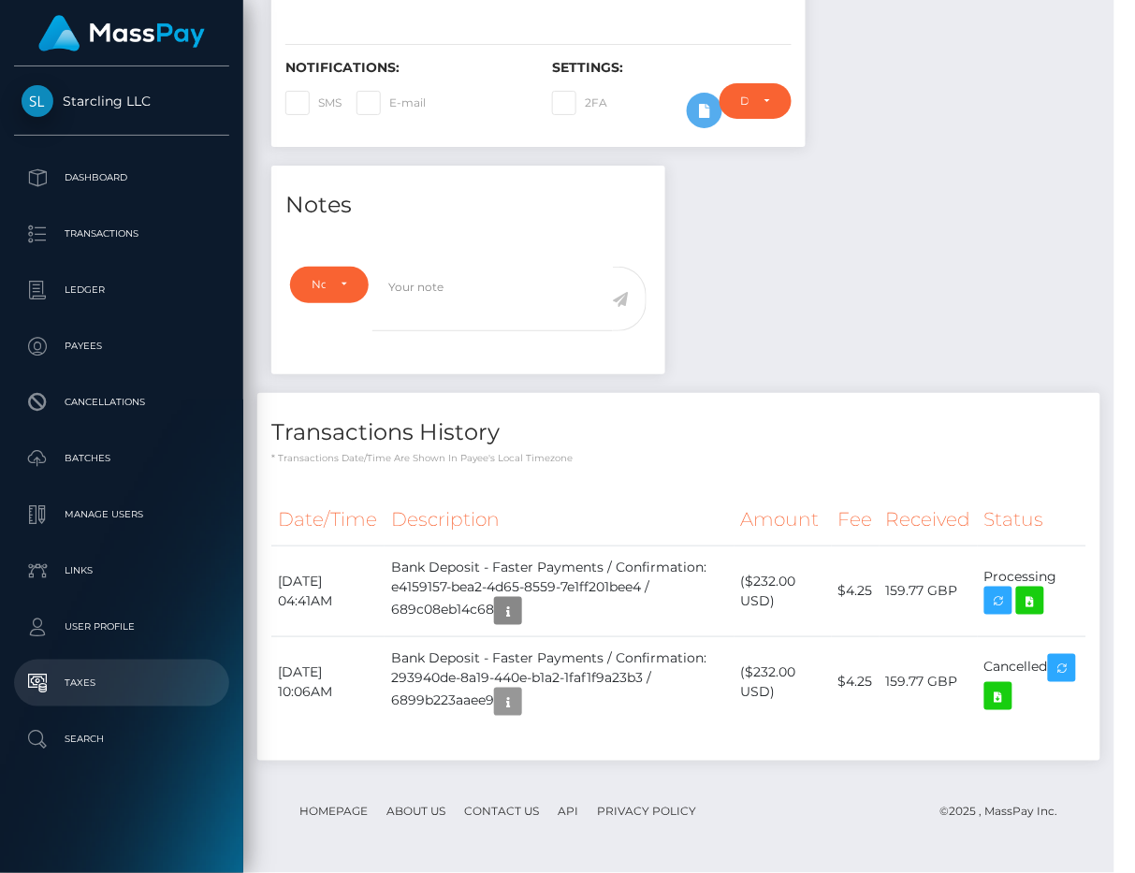
scroll to position [225, 259]
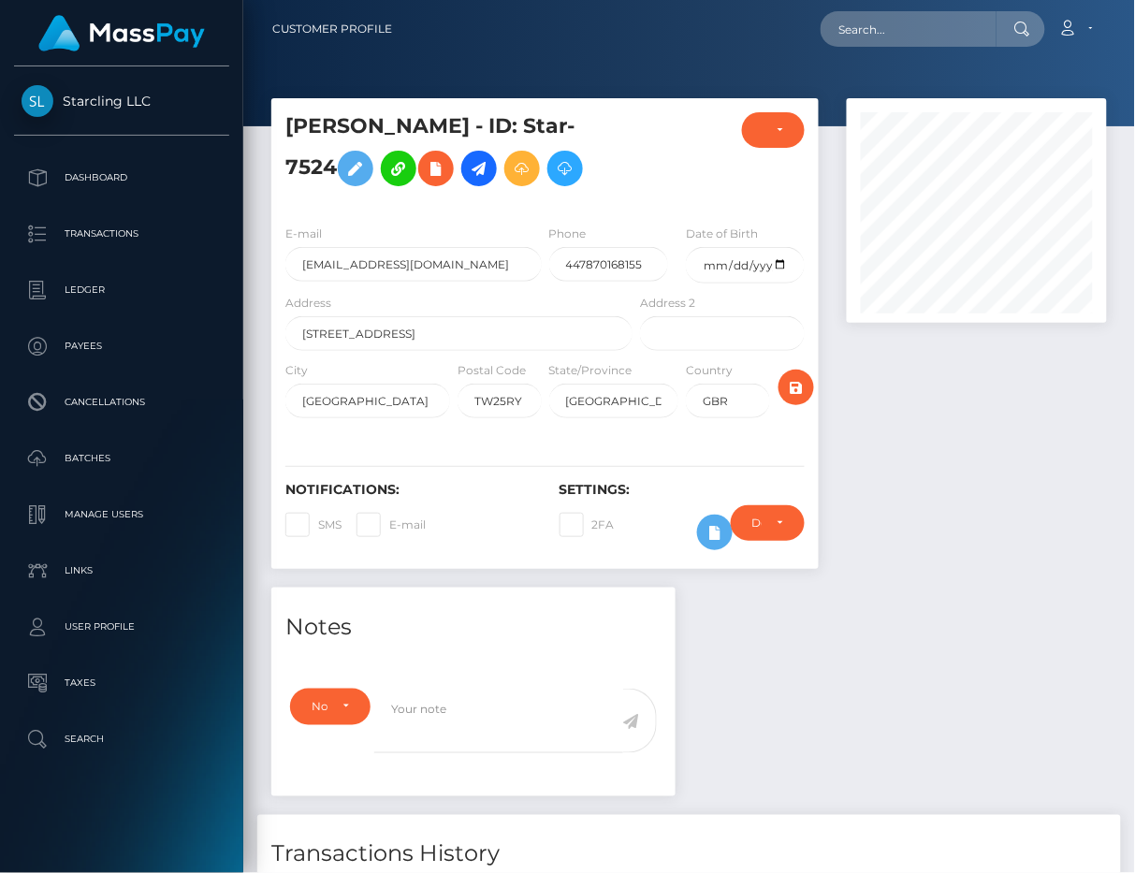
scroll to position [225, 259]
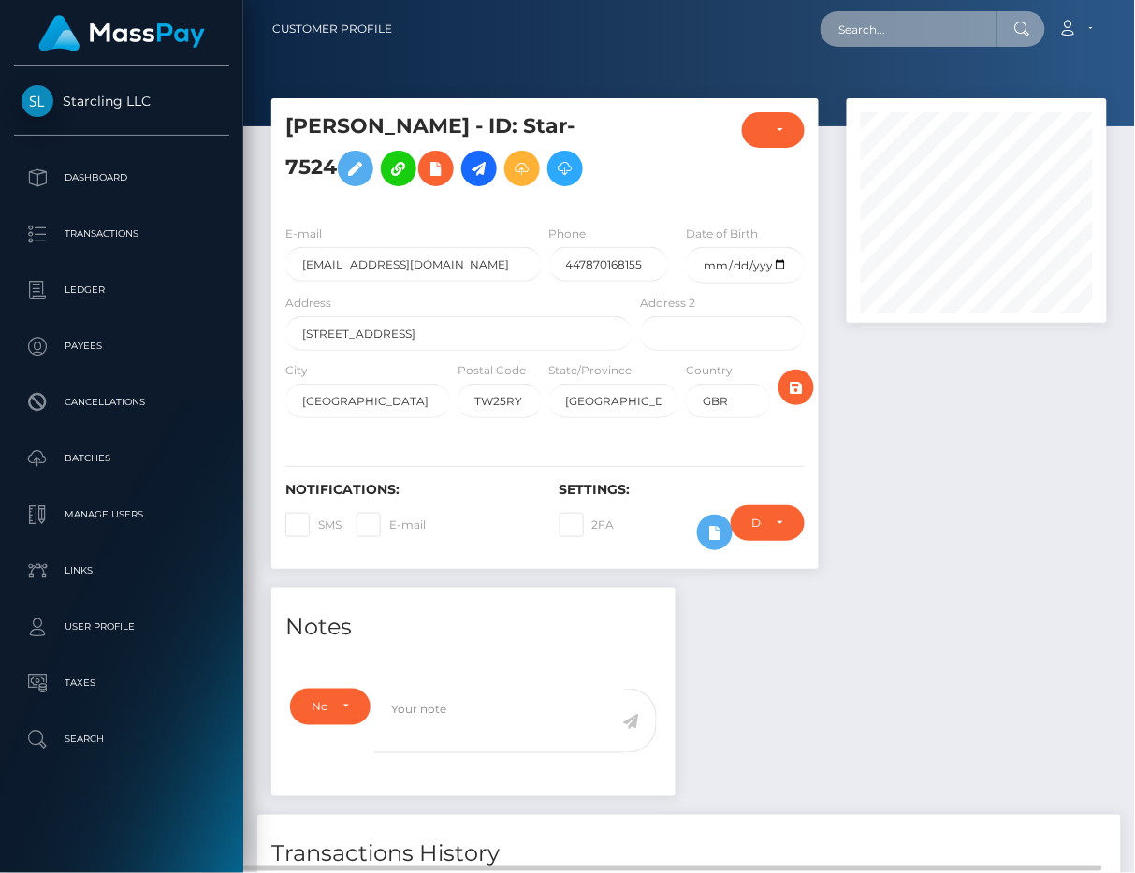
click at [943, 33] on input "text" at bounding box center [909, 29] width 176 height 36
paste input "157999"
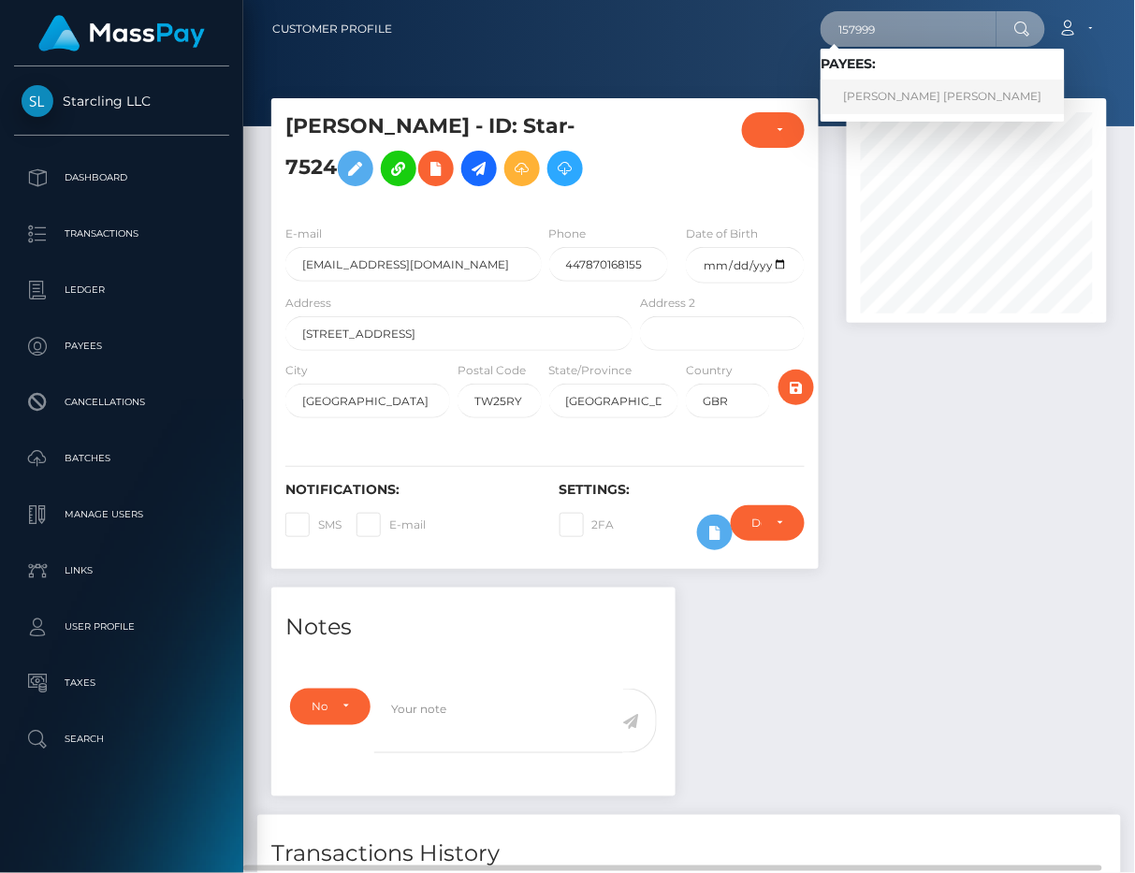
type input "157999"
drag, startPoint x: 879, startPoint y: 82, endPoint x: 57, endPoint y: 211, distance: 831.7
click at [879, 84] on link "[PERSON_NAME] [PERSON_NAME]" at bounding box center [943, 97] width 244 height 35
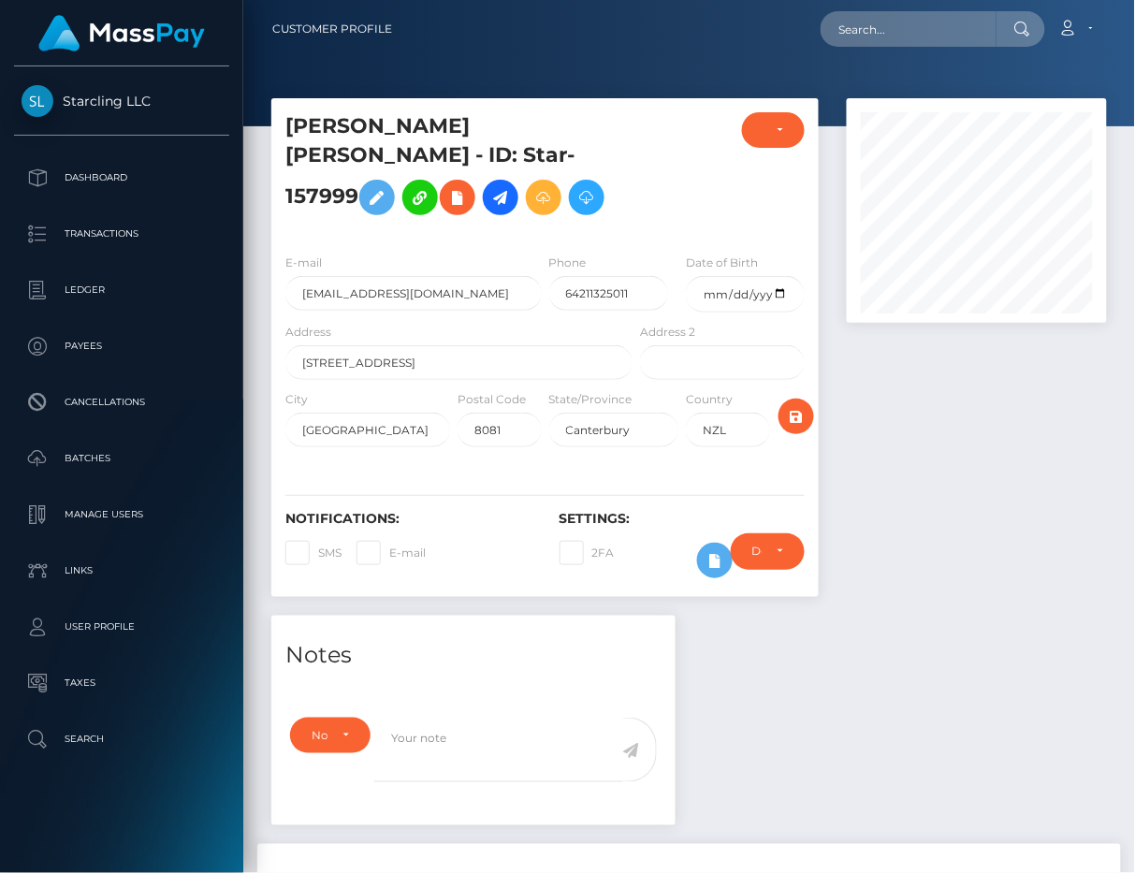
scroll to position [225, 259]
click at [882, 531] on div at bounding box center [977, 356] width 288 height 517
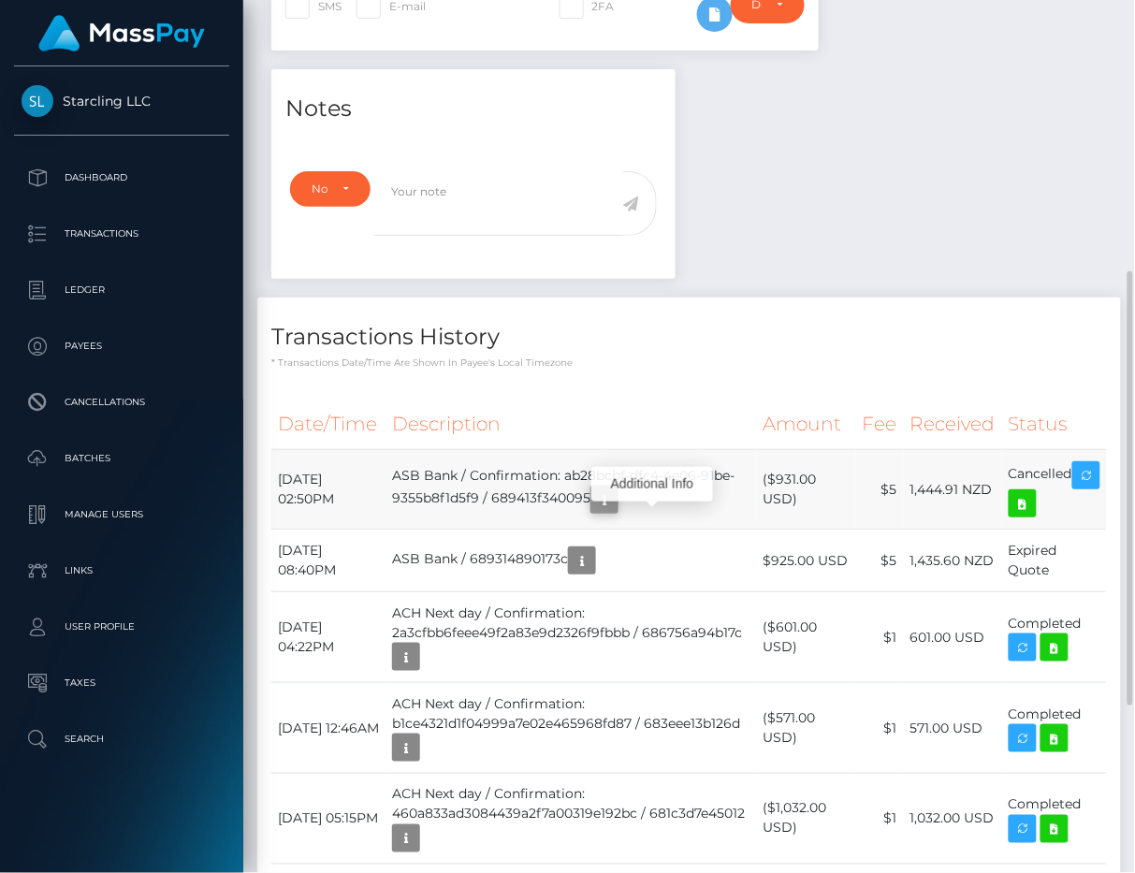
click at [616, 512] on icon "button" at bounding box center [604, 499] width 22 height 23
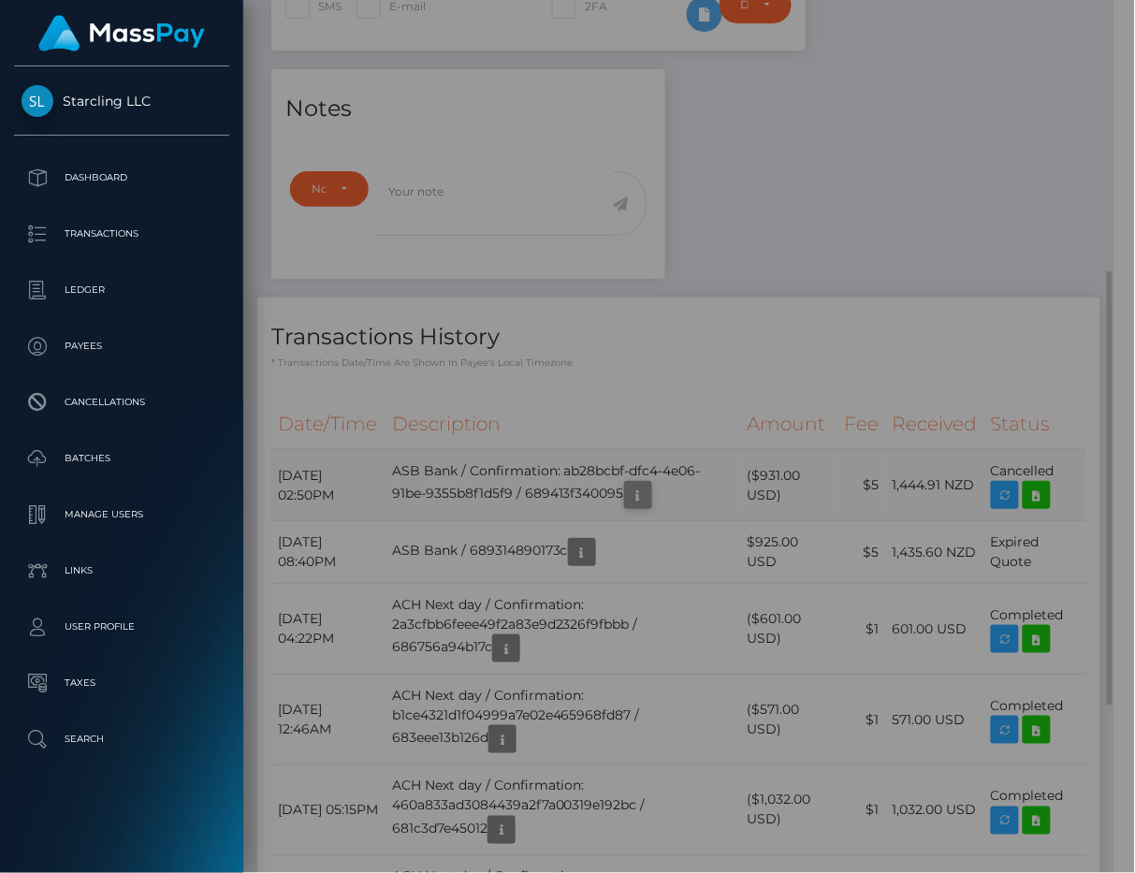
scroll to position [935507, 935478]
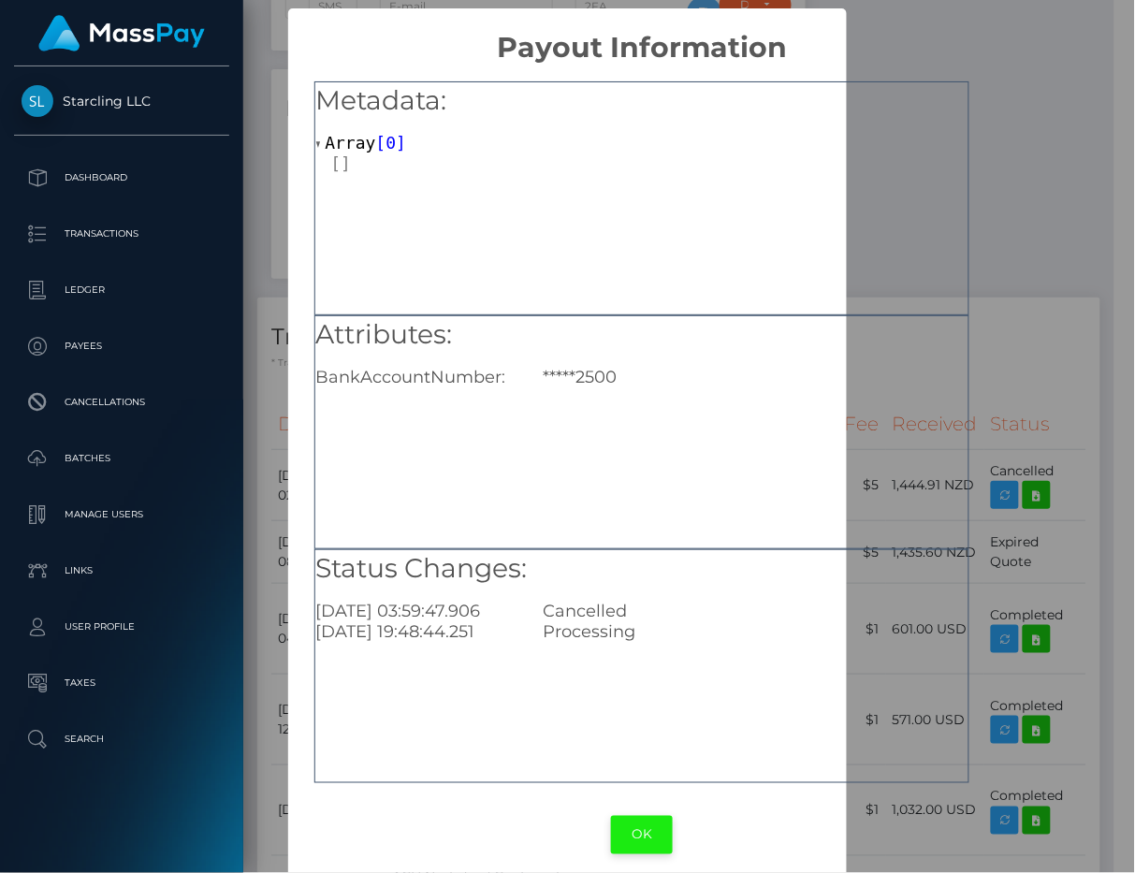
click at [624, 837] on button "OK" at bounding box center [642, 835] width 62 height 38
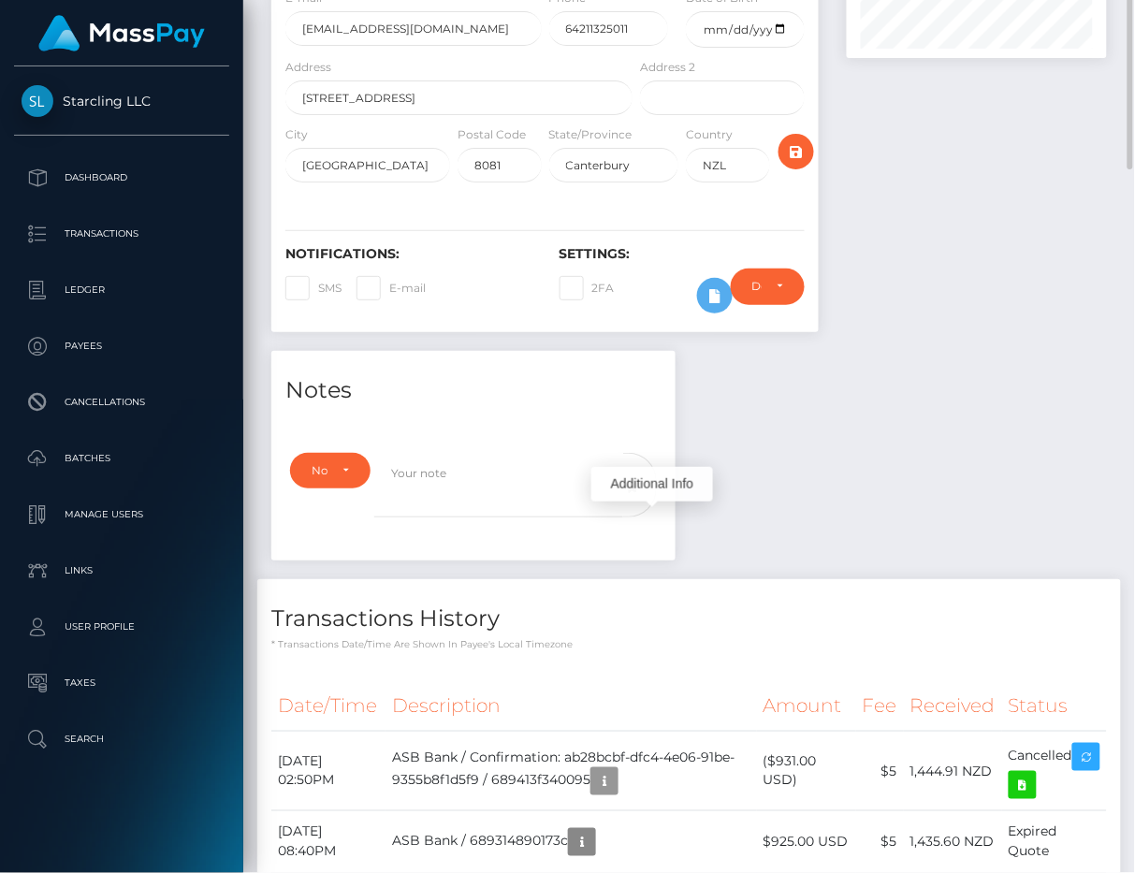
scroll to position [0, 0]
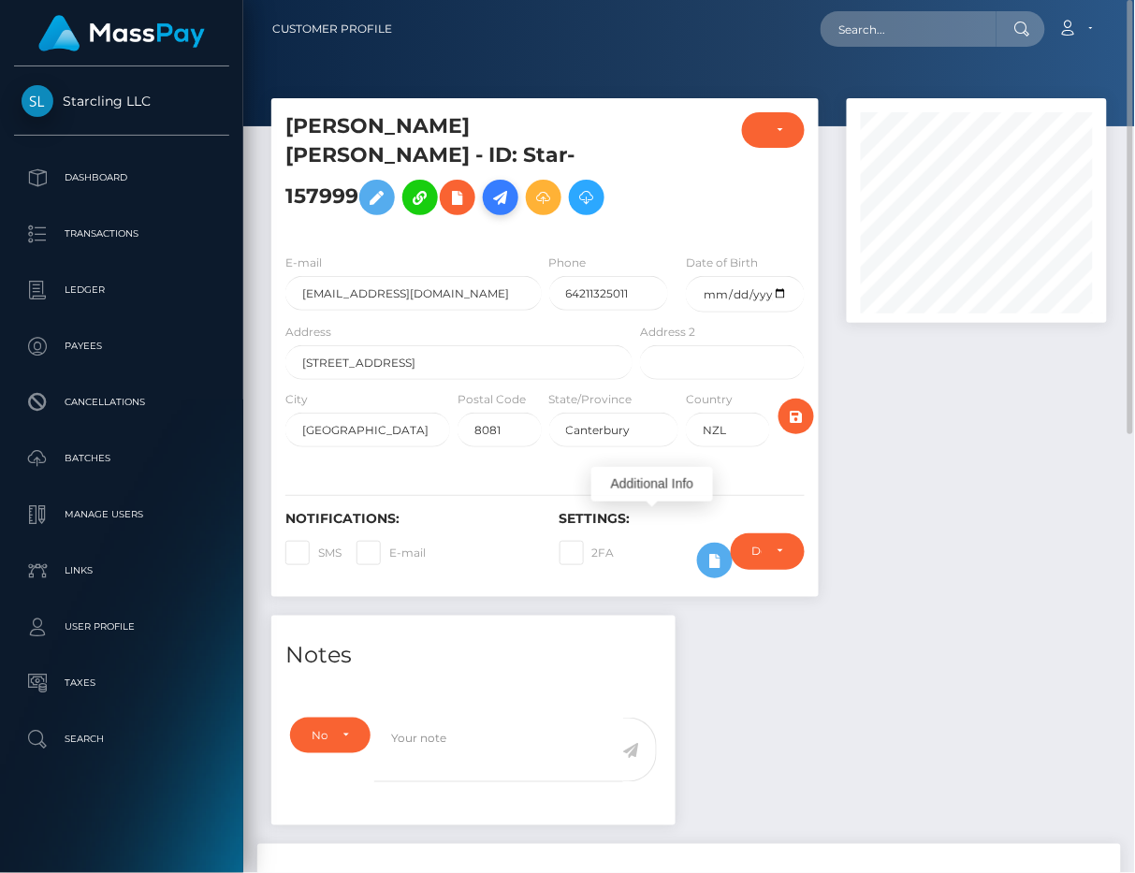
click at [512, 186] on icon at bounding box center [500, 197] width 22 height 23
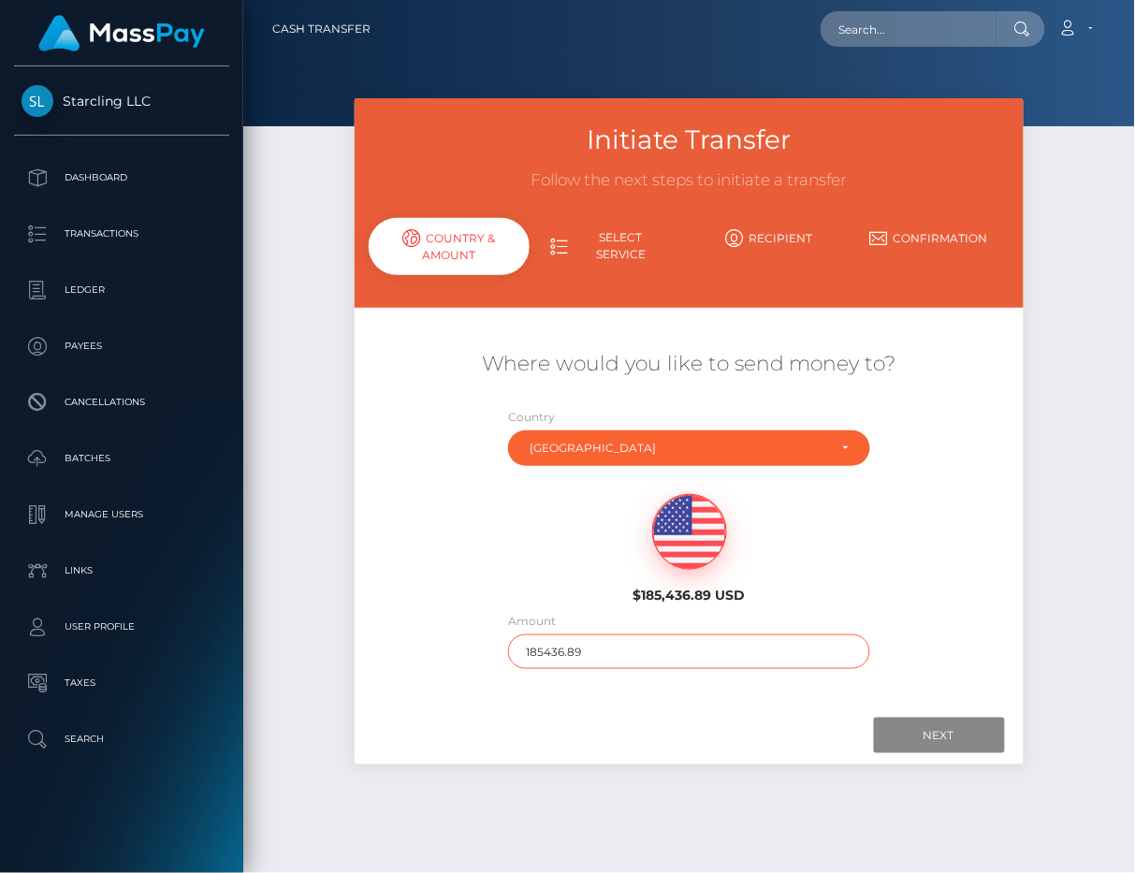
click at [590, 646] on input "185436.89" at bounding box center [689, 651] width 362 height 35
type input "100"
click at [677, 718] on div at bounding box center [688, 736] width 631 height 36
click at [936, 740] on input "Next" at bounding box center [939, 736] width 131 height 36
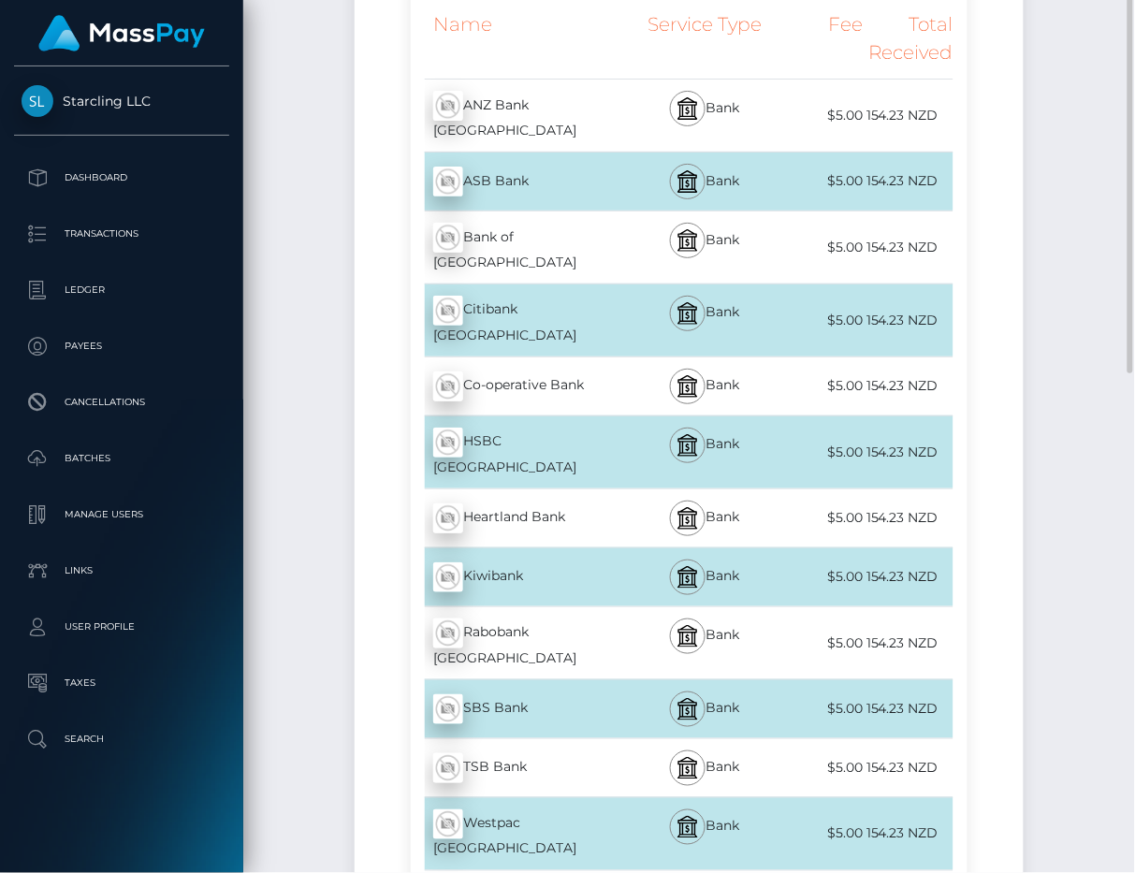
scroll to position [281, 0]
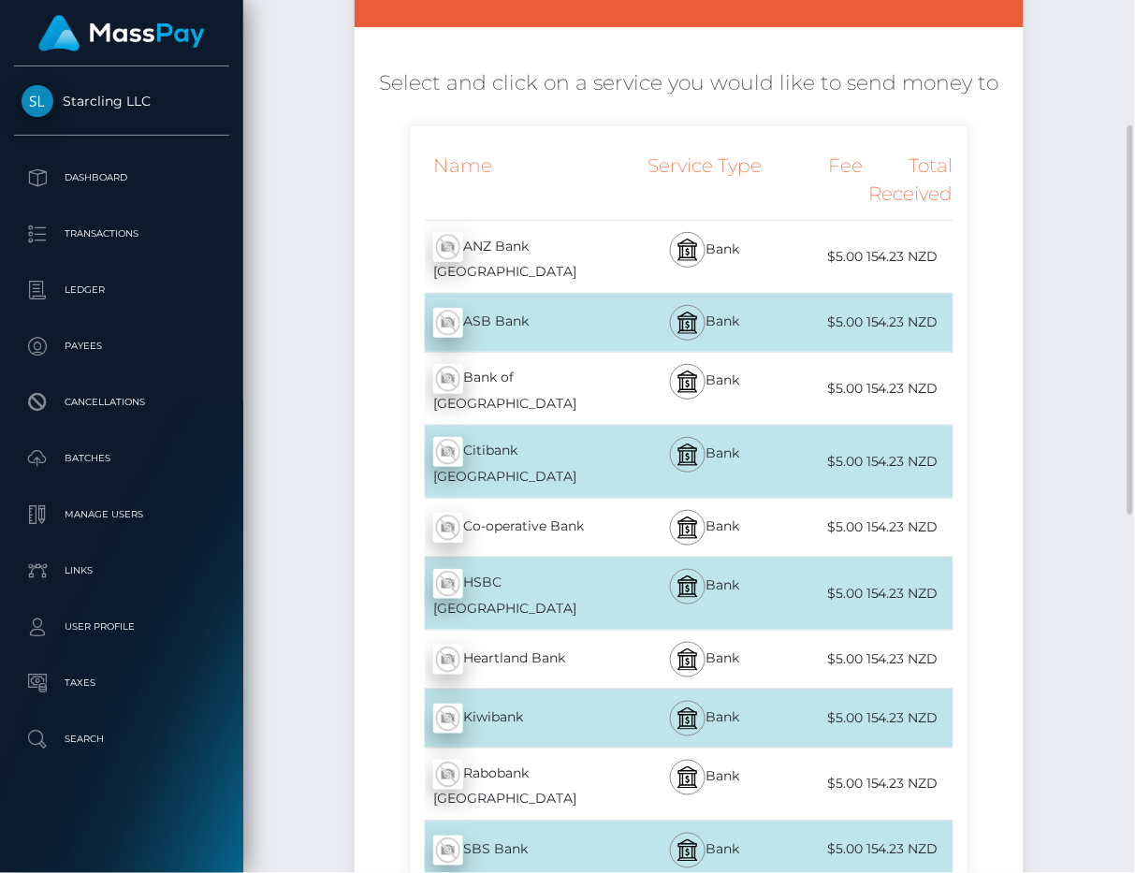
click at [446, 308] on img at bounding box center [448, 323] width 30 height 30
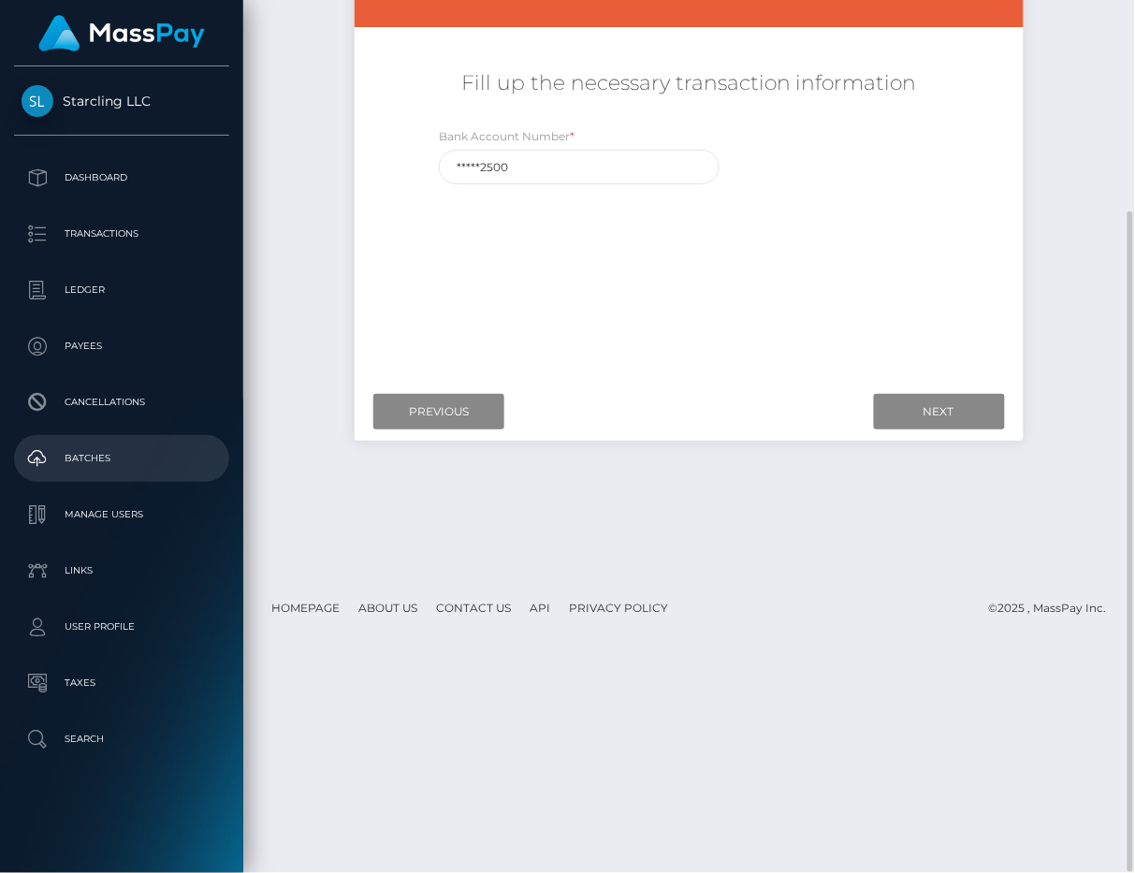
scroll to position [280, 0]
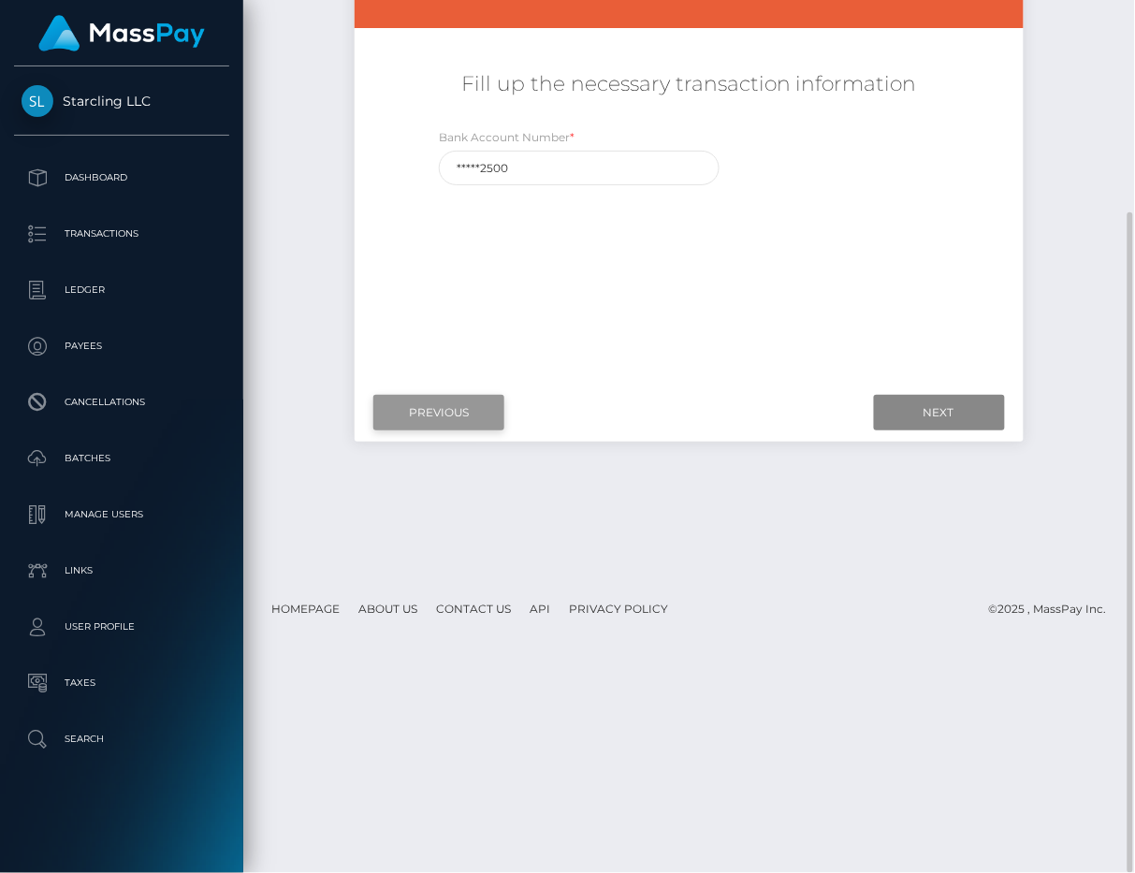
click at [458, 415] on input "Previous" at bounding box center [438, 413] width 131 height 36
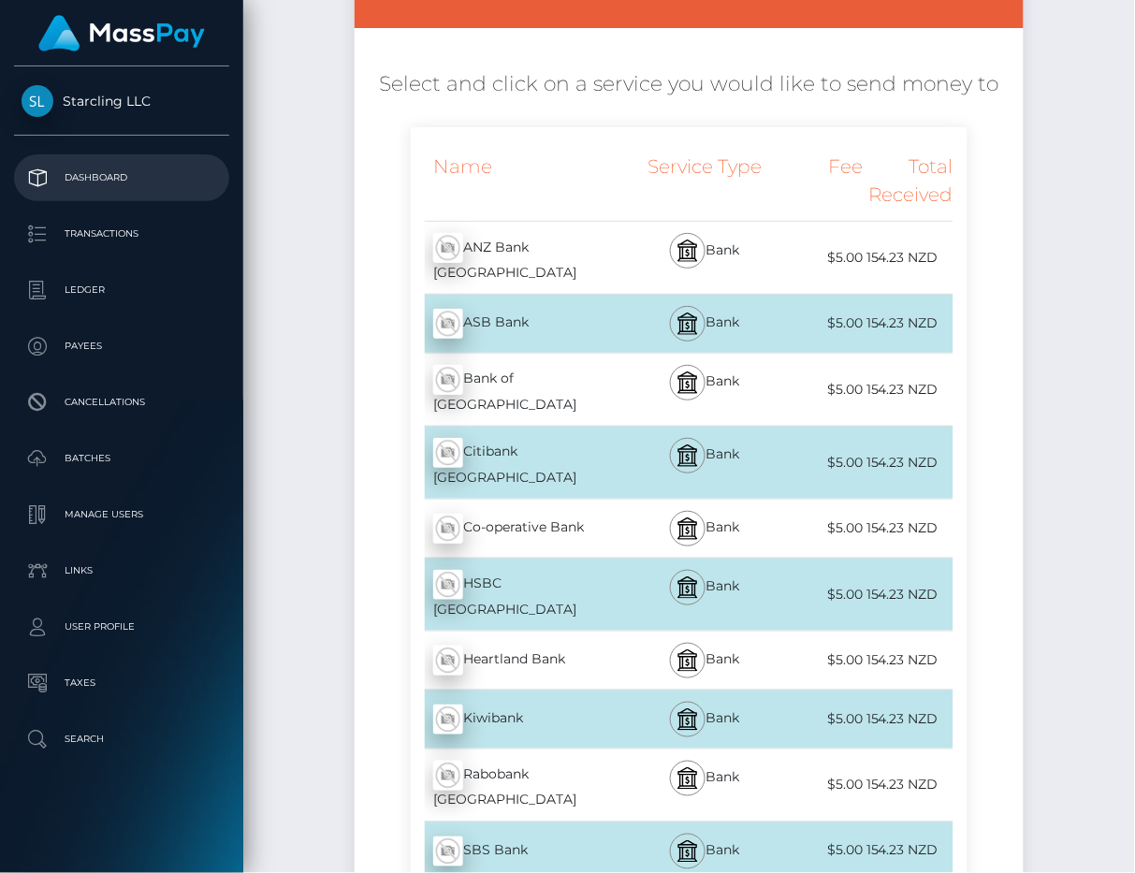
click at [128, 167] on p "Dashboard" at bounding box center [122, 178] width 200 height 28
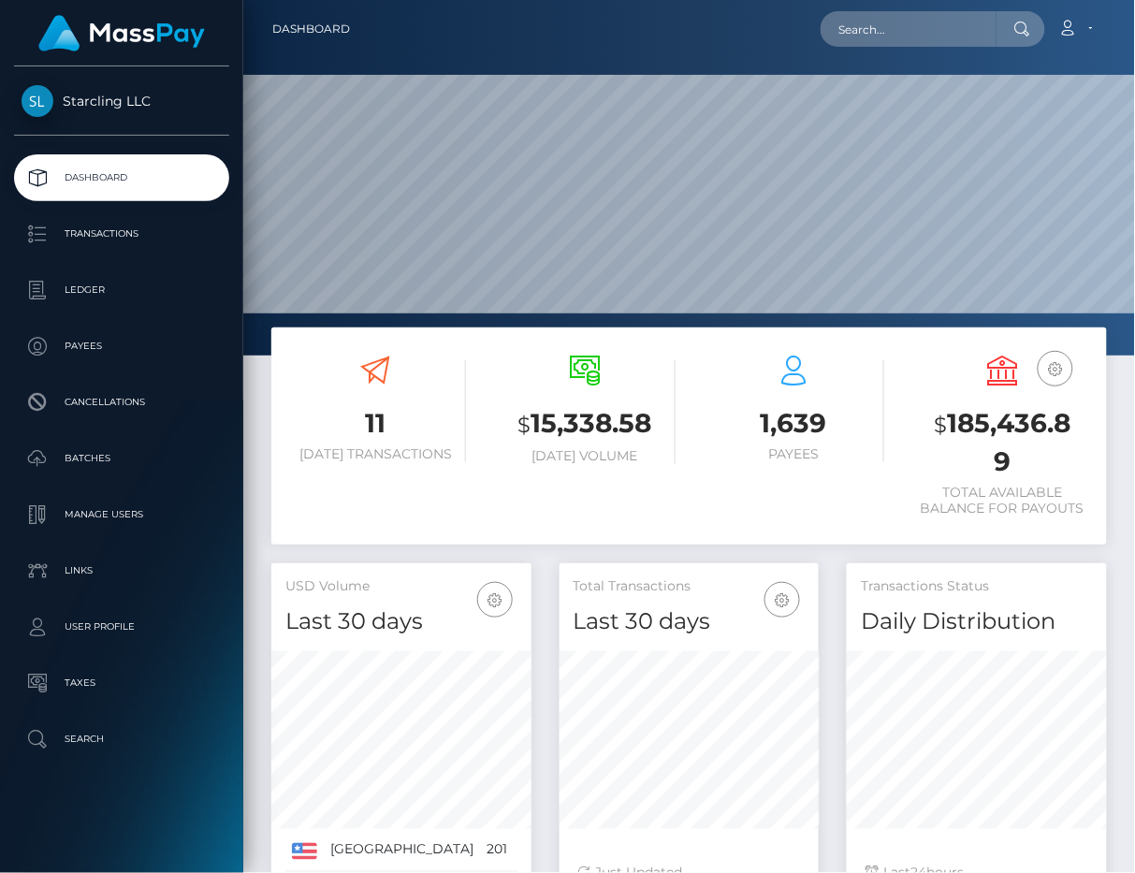
scroll to position [330, 259]
